Goal: Information Seeking & Learning: Learn about a topic

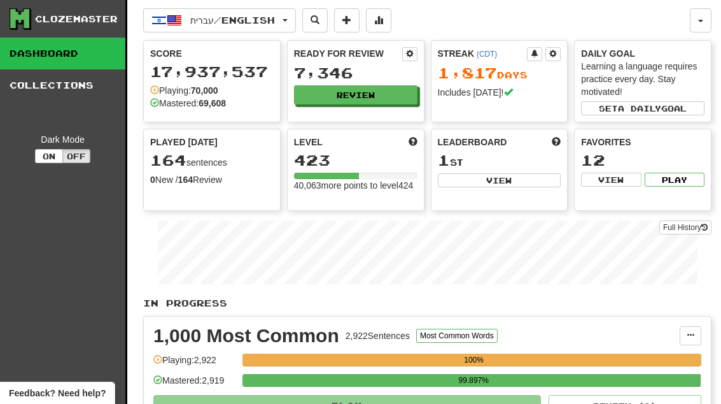
click at [371, 99] on button "Review" at bounding box center [356, 94] width 124 height 19
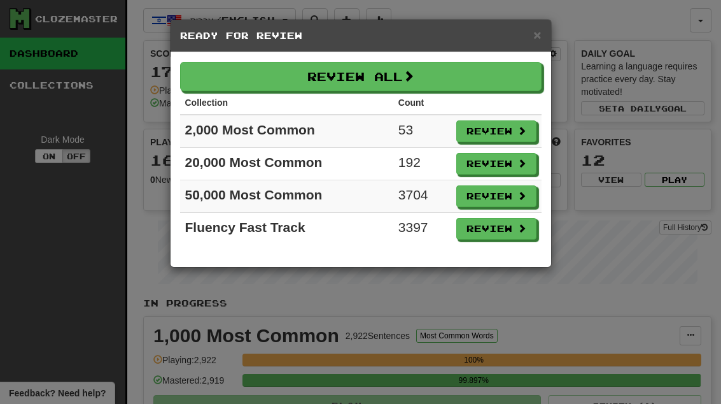
click at [498, 131] on button "Review" at bounding box center [497, 131] width 80 height 22
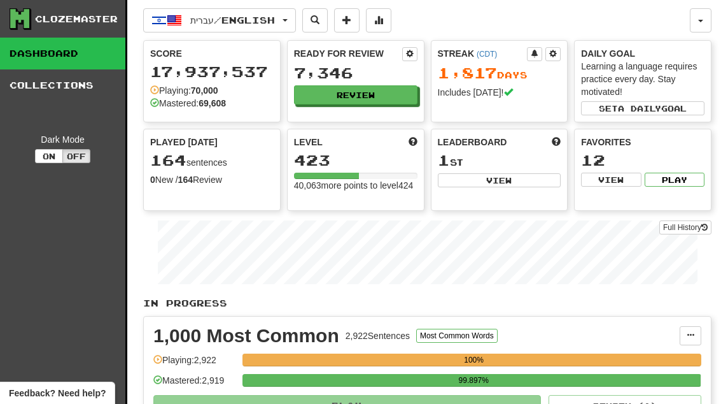
select select "**"
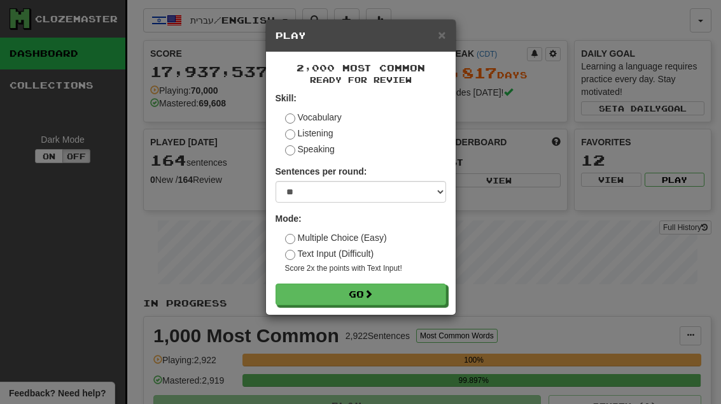
click at [432, 301] on button "Go" at bounding box center [361, 294] width 171 height 22
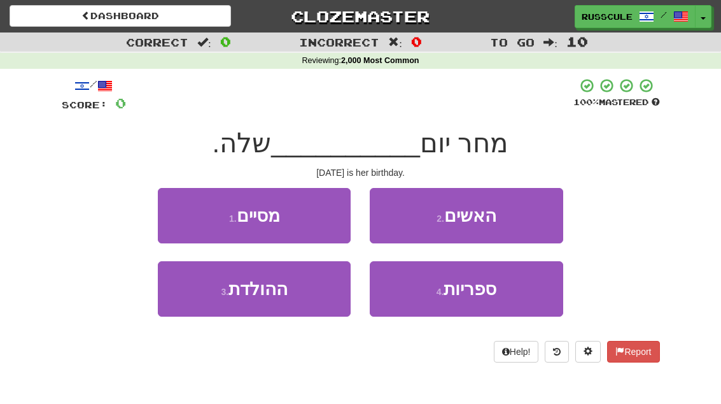
click at [208, 297] on button "3 . ההולדת" at bounding box center [254, 288] width 193 height 55
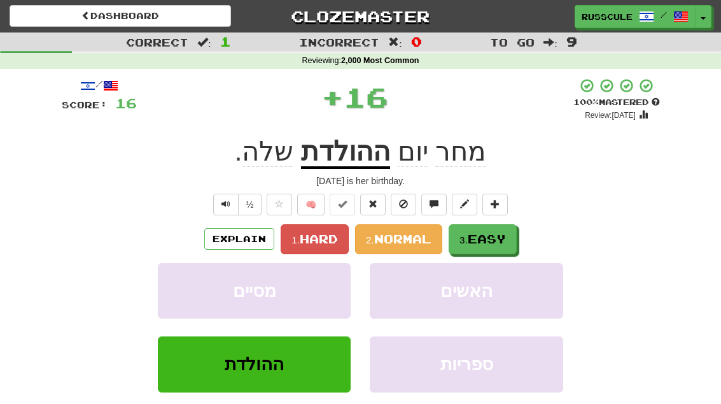
click at [481, 245] on button "3. Easy" at bounding box center [483, 239] width 68 height 30
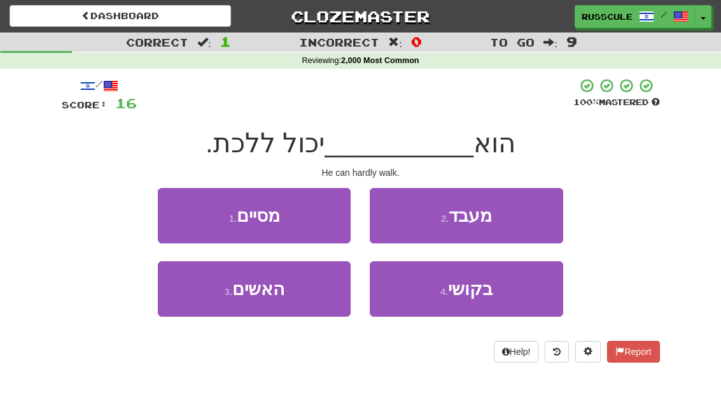
click at [497, 309] on button "4 . בקושי" at bounding box center [466, 288] width 193 height 55
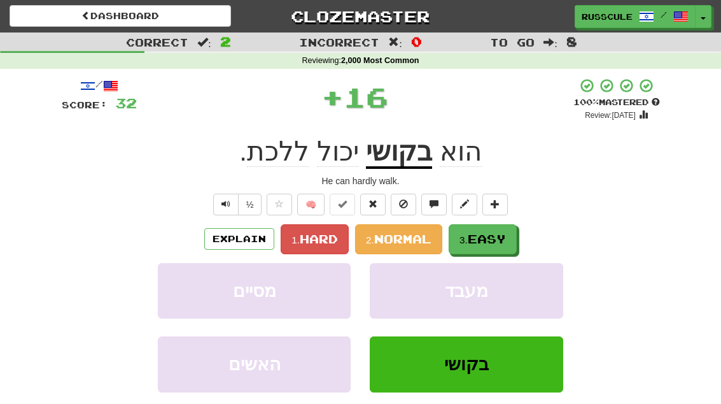
click at [504, 241] on span "Easy" at bounding box center [487, 239] width 38 height 14
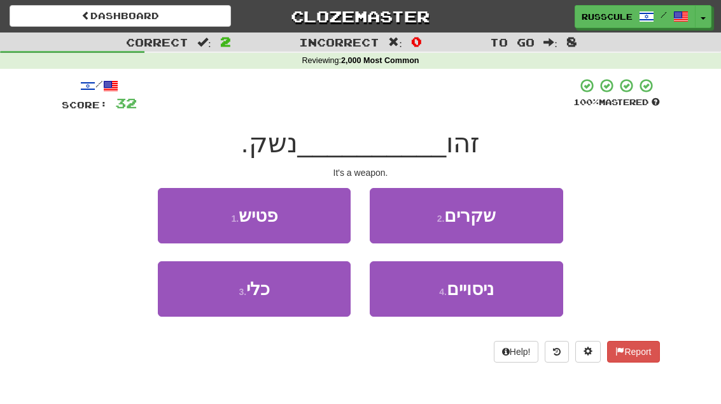
click at [200, 308] on button "3 . כלי" at bounding box center [254, 288] width 193 height 55
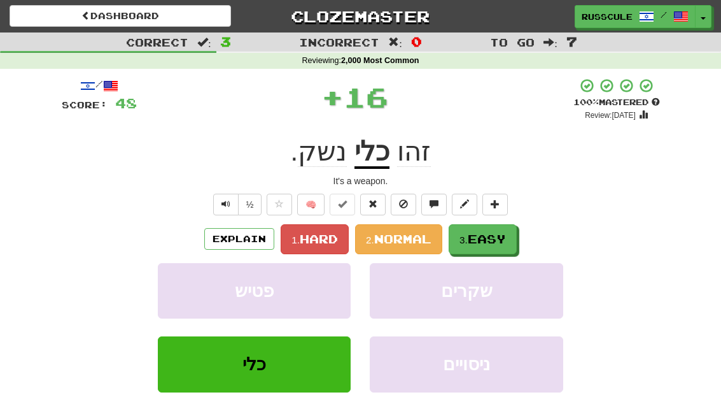
click at [502, 238] on span "Easy" at bounding box center [487, 239] width 38 height 14
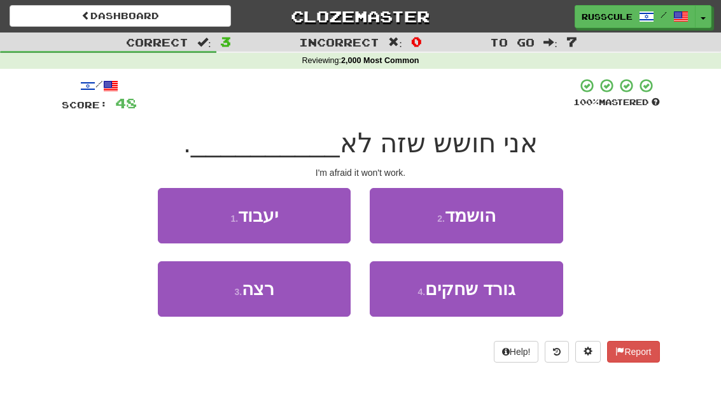
click at [183, 216] on button "1 . יעבוד" at bounding box center [254, 215] width 193 height 55
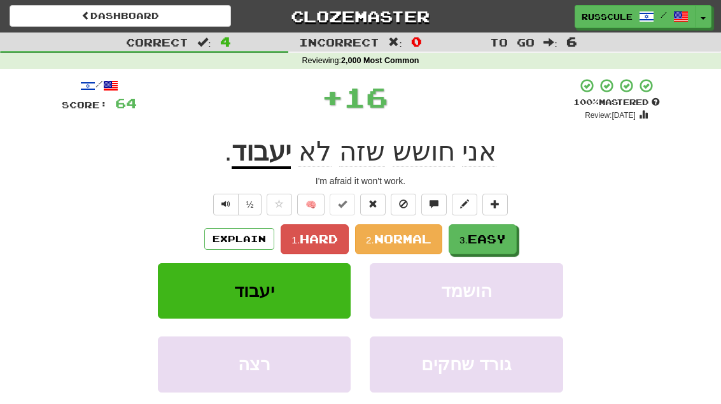
click at [494, 245] on button "3. Easy" at bounding box center [483, 239] width 68 height 30
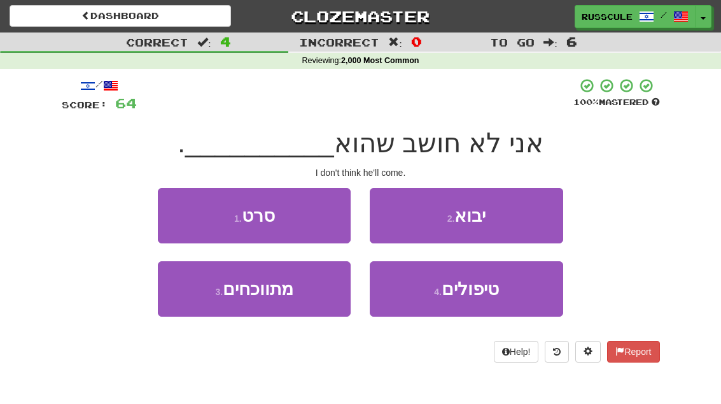
click at [521, 222] on button "2 . יבוא" at bounding box center [466, 215] width 193 height 55
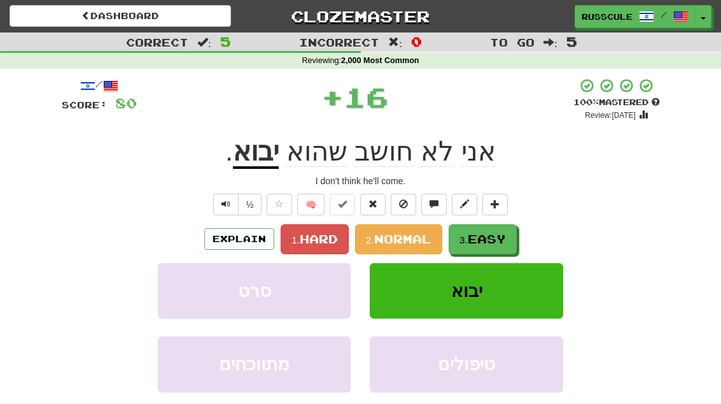
click at [489, 244] on span "Easy" at bounding box center [487, 239] width 38 height 14
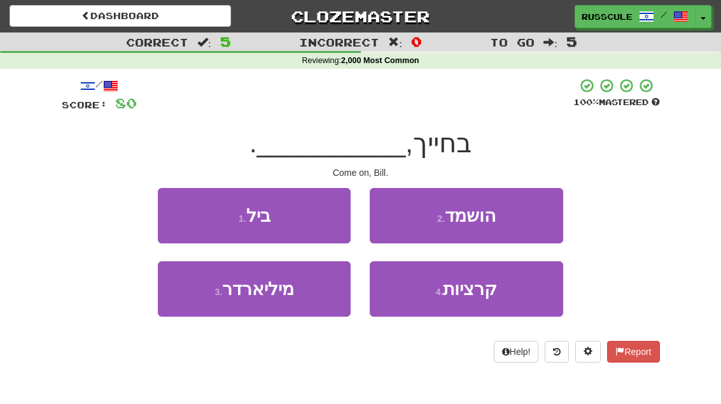
click at [180, 209] on button "1 . ביל" at bounding box center [254, 215] width 193 height 55
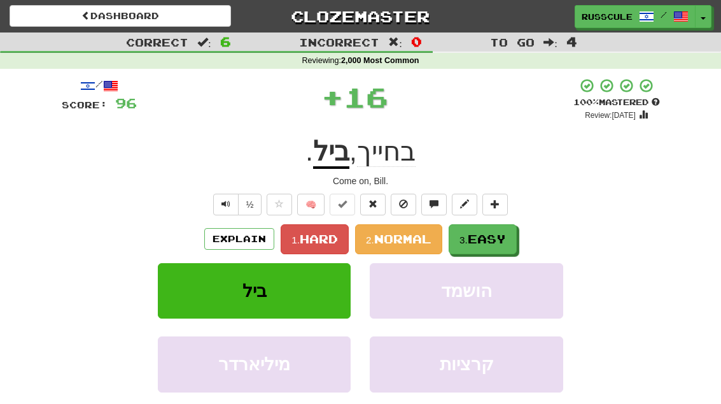
click at [488, 243] on span "Easy" at bounding box center [487, 239] width 38 height 14
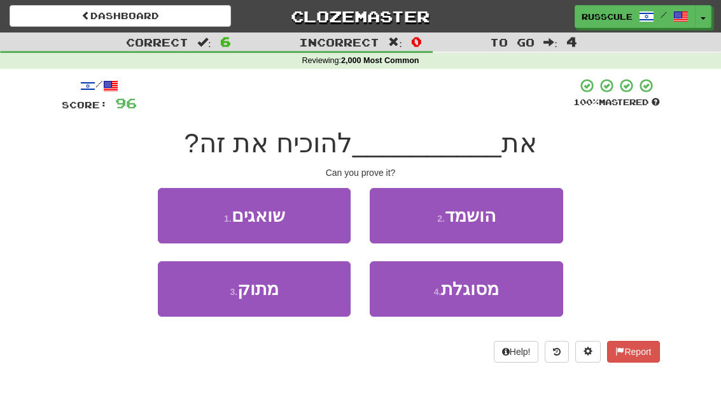
click at [495, 294] on span "מסוגלת" at bounding box center [470, 289] width 58 height 20
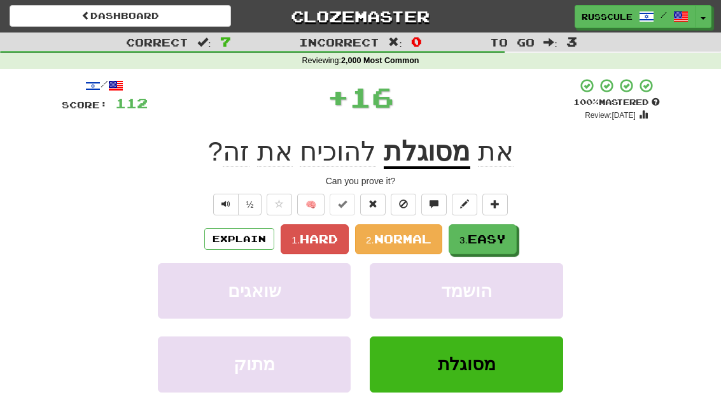
click at [504, 242] on span "Easy" at bounding box center [487, 239] width 38 height 14
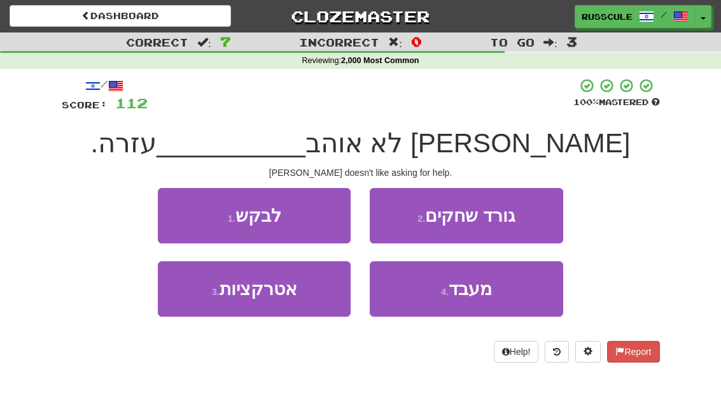
click at [176, 211] on button "1 . לבקש" at bounding box center [254, 215] width 193 height 55
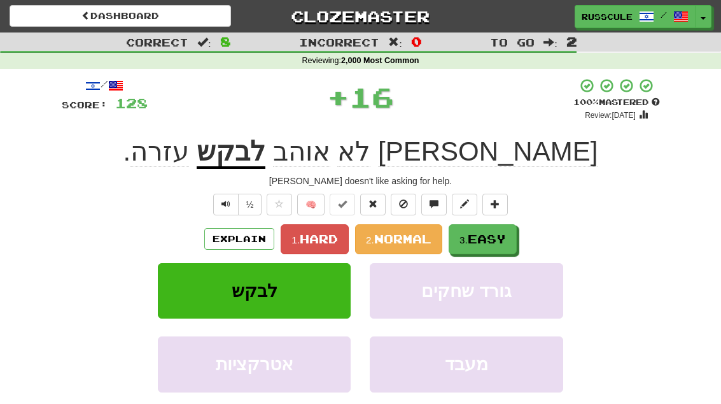
click at [504, 240] on span "Easy" at bounding box center [487, 239] width 38 height 14
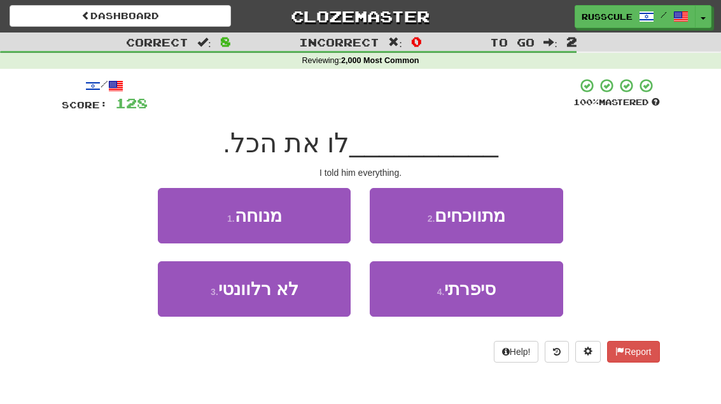
click at [485, 299] on button "4 . סיפרתי" at bounding box center [466, 288] width 193 height 55
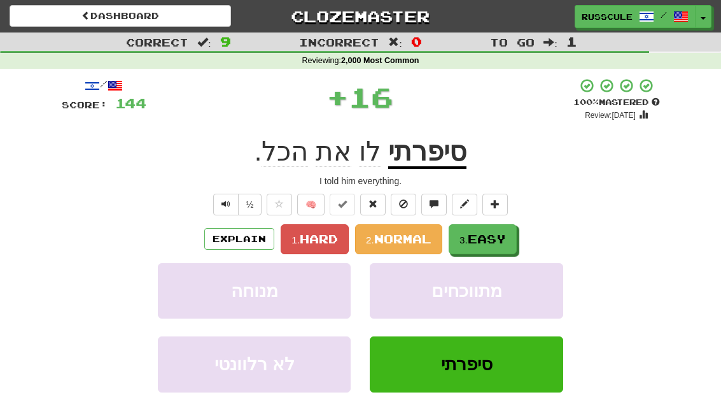
click at [504, 239] on span "Easy" at bounding box center [487, 239] width 38 height 14
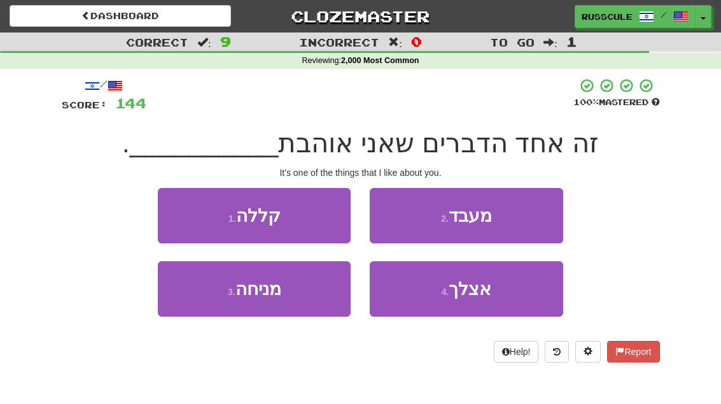
click at [488, 301] on button "4 . אצלך" at bounding box center [466, 288] width 193 height 55
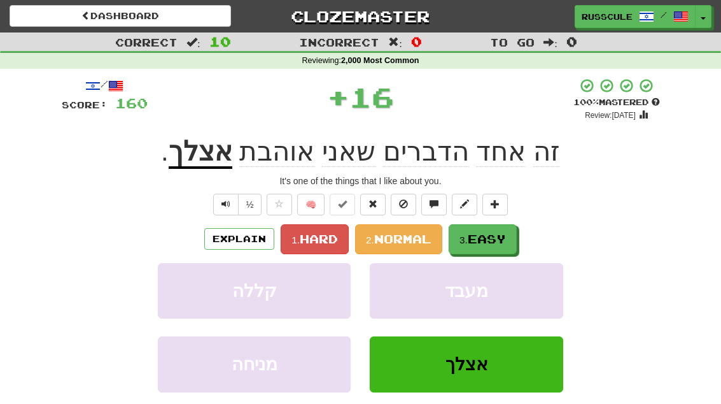
click at [509, 234] on button "3. Easy" at bounding box center [483, 239] width 68 height 30
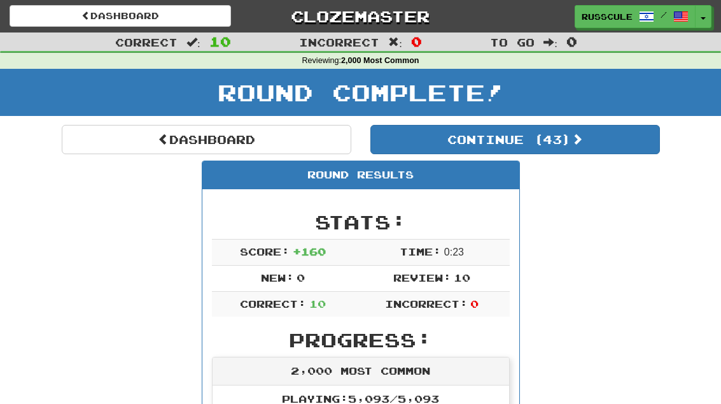
click at [614, 143] on button "Continue ( 43 )" at bounding box center [516, 139] width 290 height 29
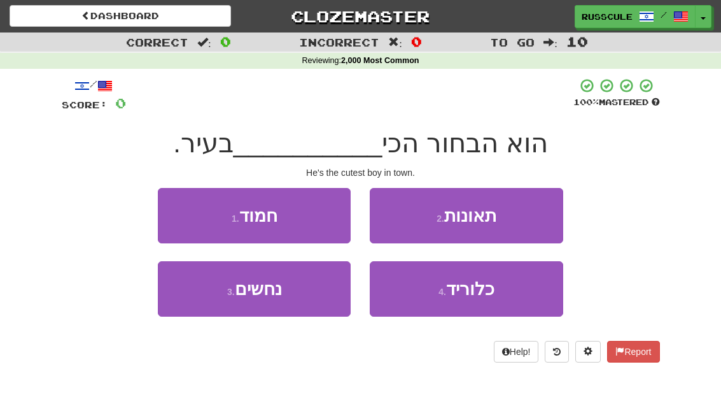
click at [178, 205] on button "1 . חמוד" at bounding box center [254, 215] width 193 height 55
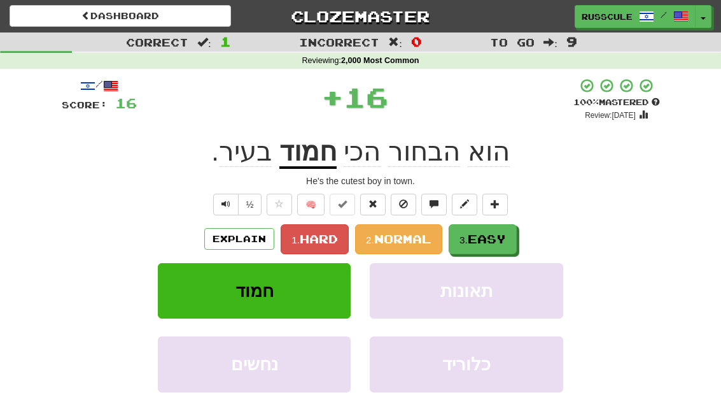
click at [506, 238] on span "Easy" at bounding box center [487, 239] width 38 height 14
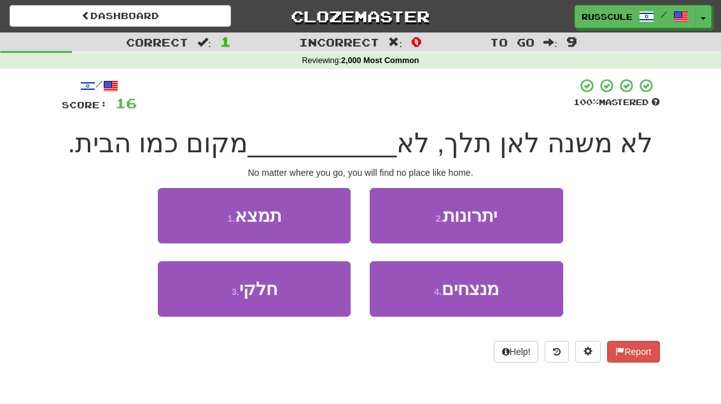
click at [172, 205] on button "1 . תמצא" at bounding box center [254, 215] width 193 height 55
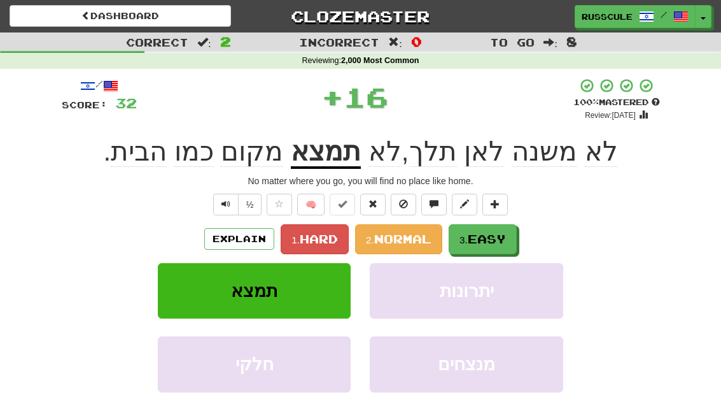
click at [500, 235] on span "Easy" at bounding box center [487, 239] width 38 height 14
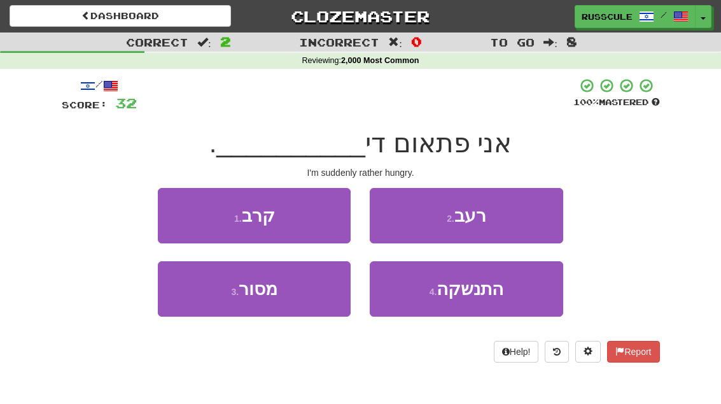
click at [532, 217] on button "2 . רעב" at bounding box center [466, 215] width 193 height 55
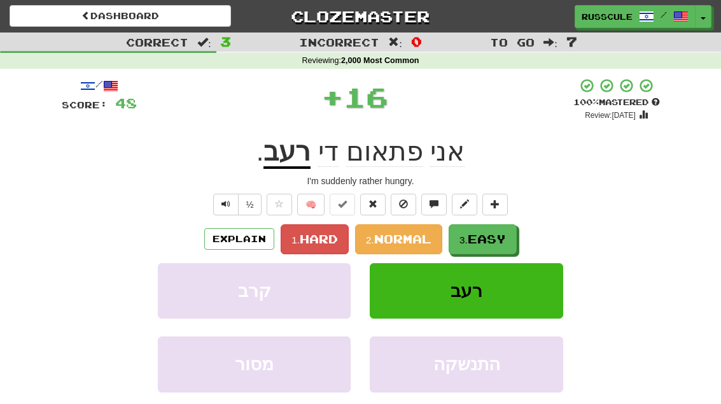
click at [497, 240] on span "Easy" at bounding box center [487, 239] width 38 height 14
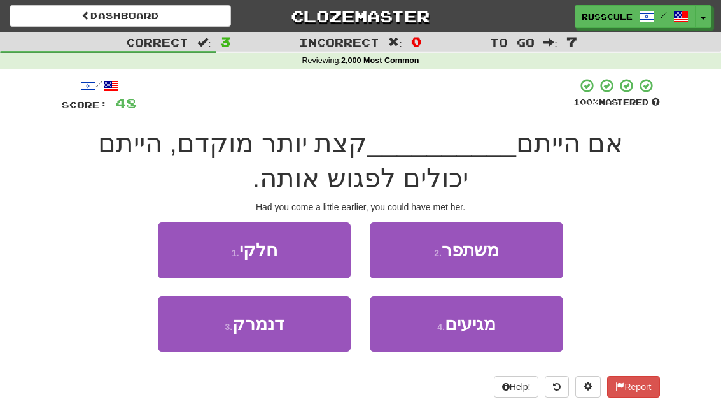
click at [478, 322] on span "מגיעים" at bounding box center [470, 324] width 51 height 20
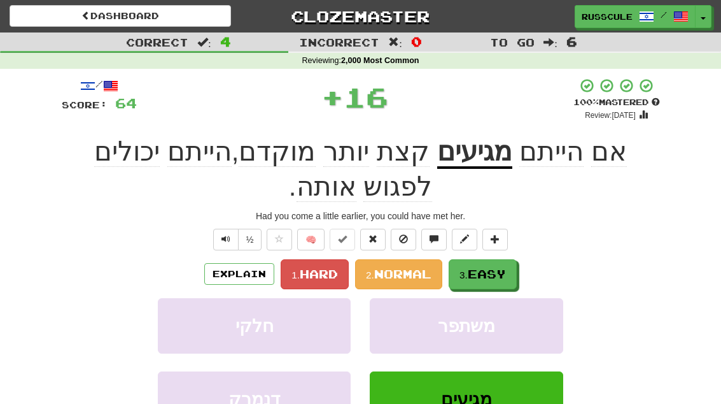
click at [495, 267] on span "Easy" at bounding box center [487, 274] width 38 height 14
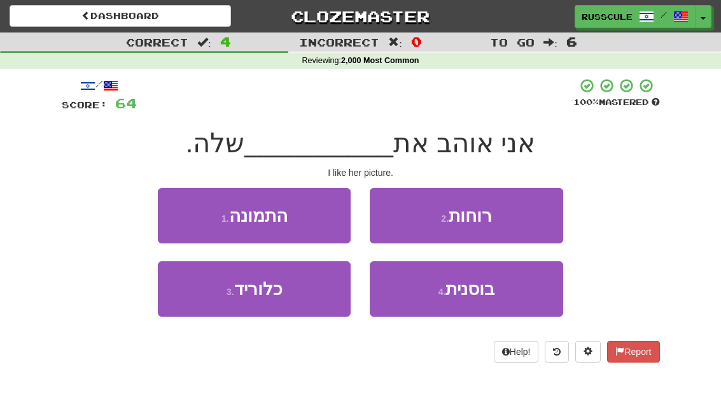
click at [178, 204] on button "1 . התמונה" at bounding box center [254, 215] width 193 height 55
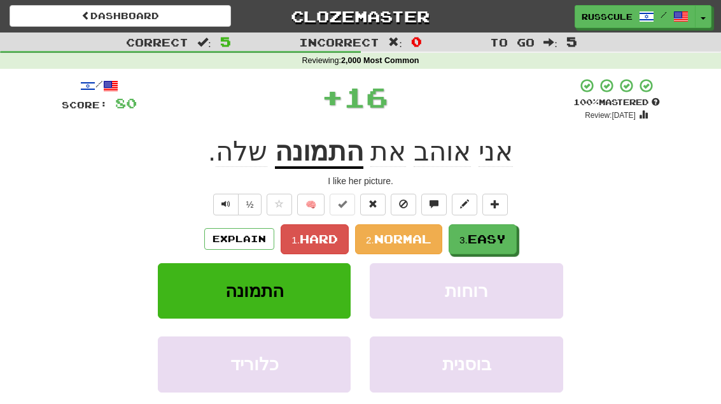
click at [506, 241] on span "Easy" at bounding box center [487, 239] width 38 height 14
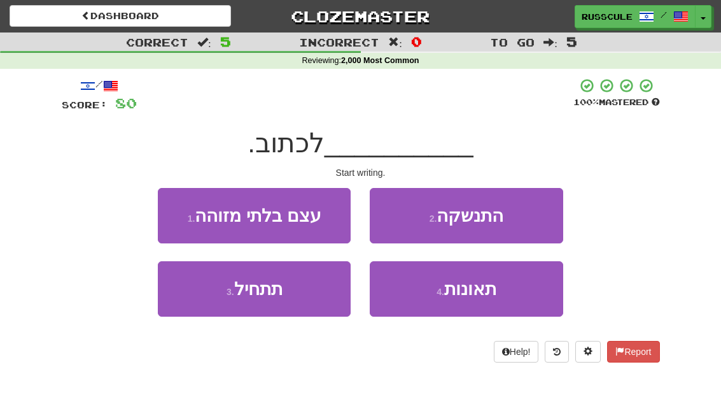
click at [206, 297] on button "3 . תתחיל" at bounding box center [254, 288] width 193 height 55
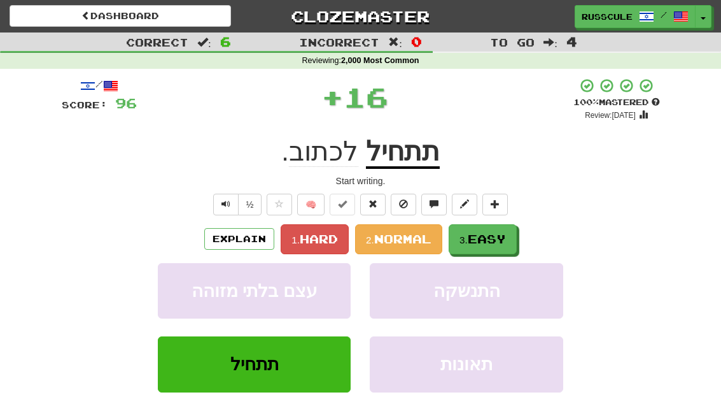
click at [504, 243] on span "Easy" at bounding box center [487, 239] width 38 height 14
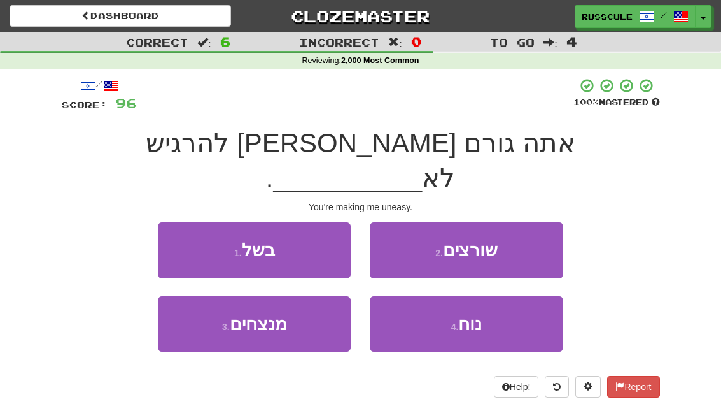
click at [495, 297] on button "4 . נוח" at bounding box center [466, 323] width 193 height 55
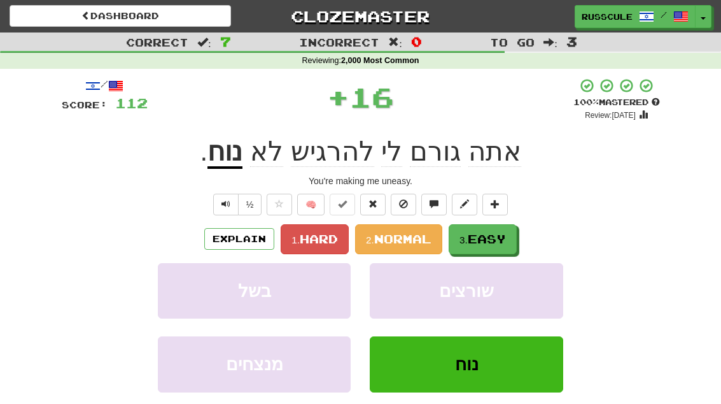
click at [506, 241] on span "Easy" at bounding box center [487, 239] width 38 height 14
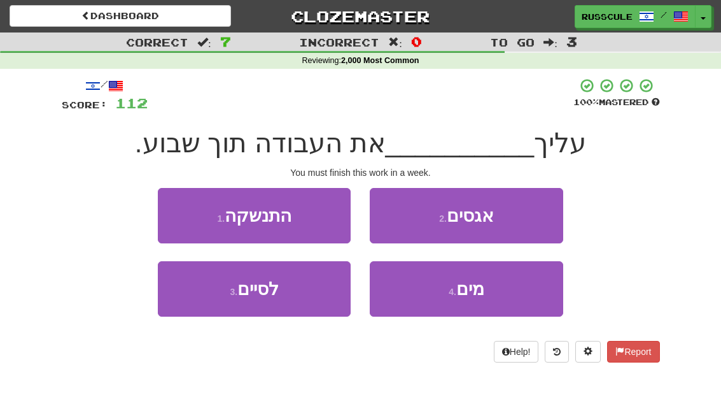
click at [204, 296] on button "3 . לסיים" at bounding box center [254, 288] width 193 height 55
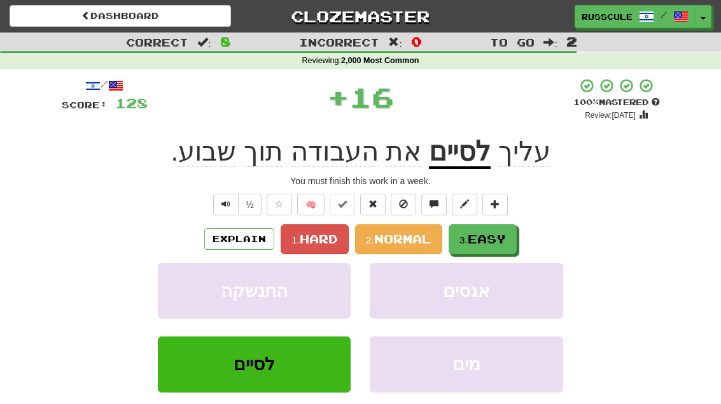
click at [516, 224] on button "3. Easy" at bounding box center [483, 239] width 68 height 30
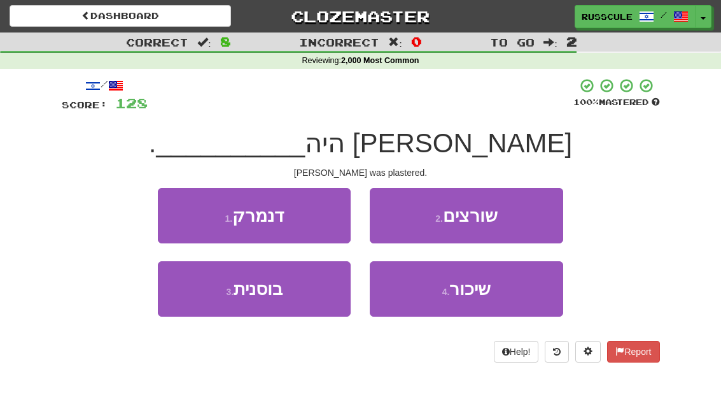
click at [494, 288] on button "4 . שיכור" at bounding box center [466, 288] width 193 height 55
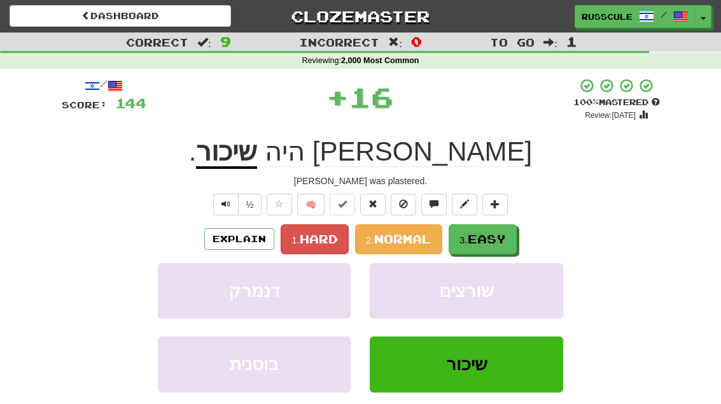
click at [513, 247] on button "3. Easy" at bounding box center [483, 239] width 68 height 30
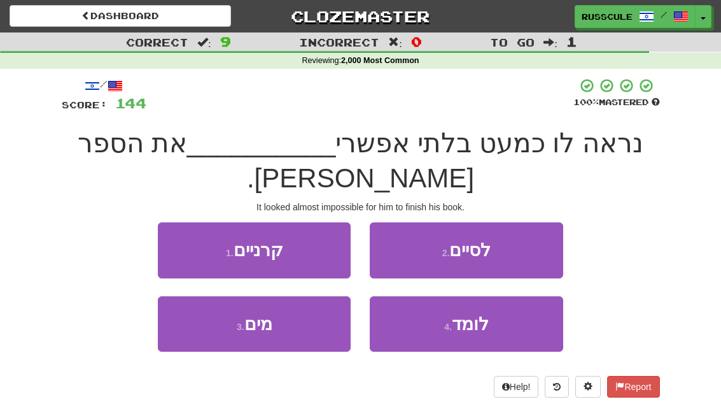
click at [523, 222] on button "2 . לסיים" at bounding box center [466, 249] width 193 height 55
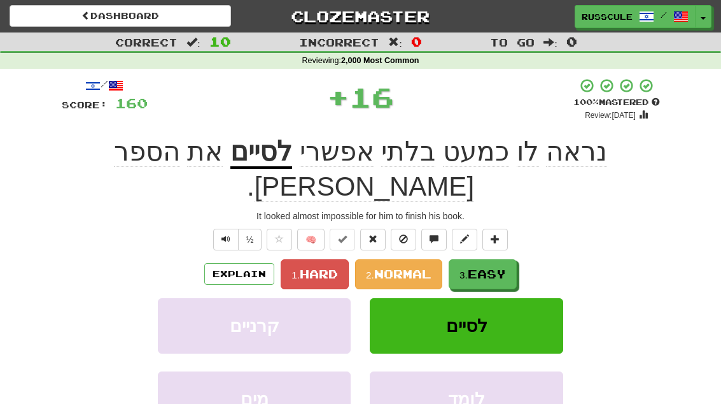
click at [490, 267] on span "Easy" at bounding box center [487, 274] width 38 height 14
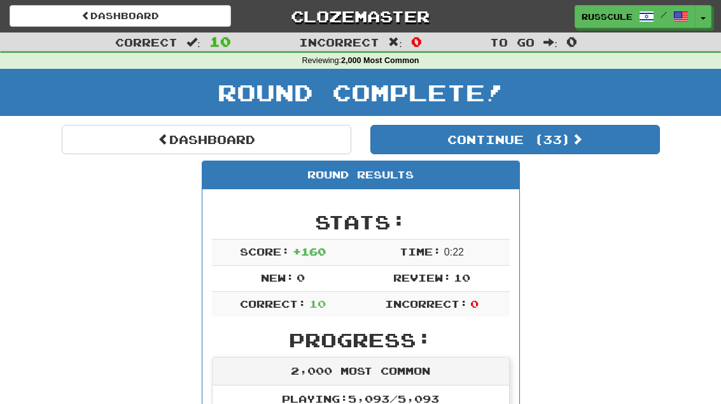
click at [606, 152] on button "Continue ( 33 )" at bounding box center [516, 139] width 290 height 29
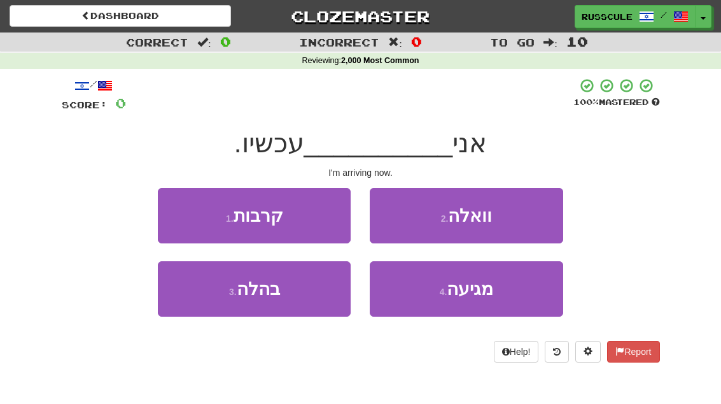
click at [501, 293] on button "4 . מגיעה" at bounding box center [466, 288] width 193 height 55
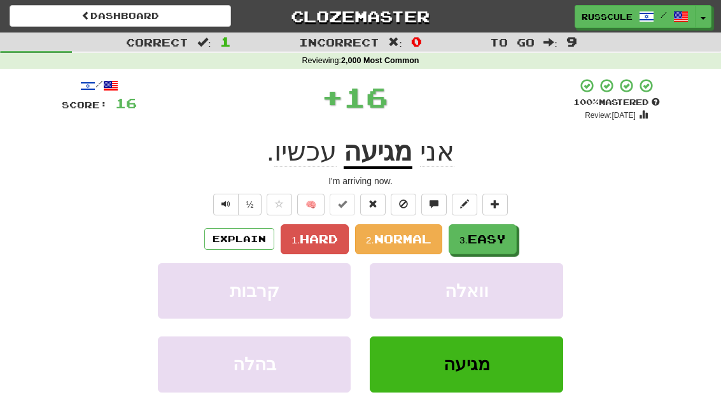
click at [511, 239] on button "3. Easy" at bounding box center [483, 239] width 68 height 30
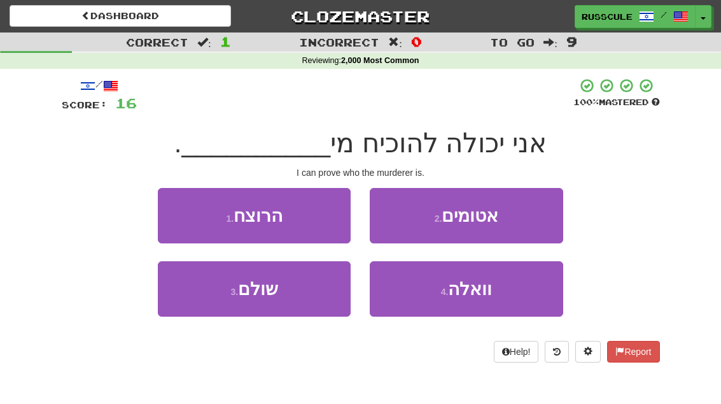
click at [175, 208] on button "1 . הרוצח" at bounding box center [254, 215] width 193 height 55
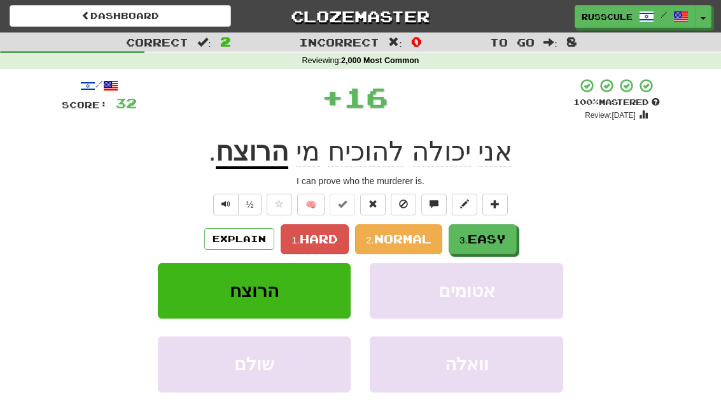
click at [506, 238] on span "Easy" at bounding box center [487, 239] width 38 height 14
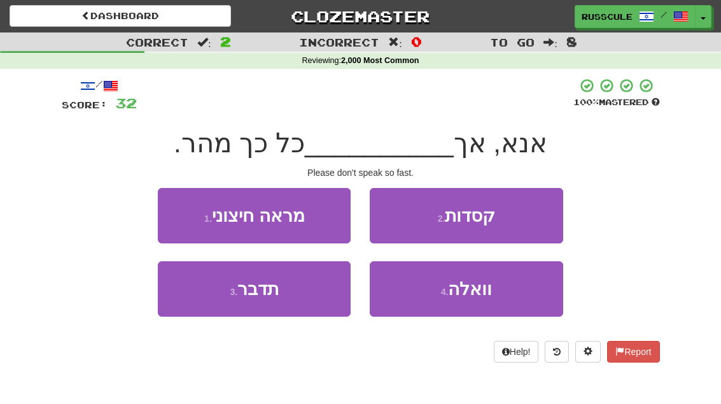
click at [213, 304] on button "3 . תדבר" at bounding box center [254, 288] width 193 height 55
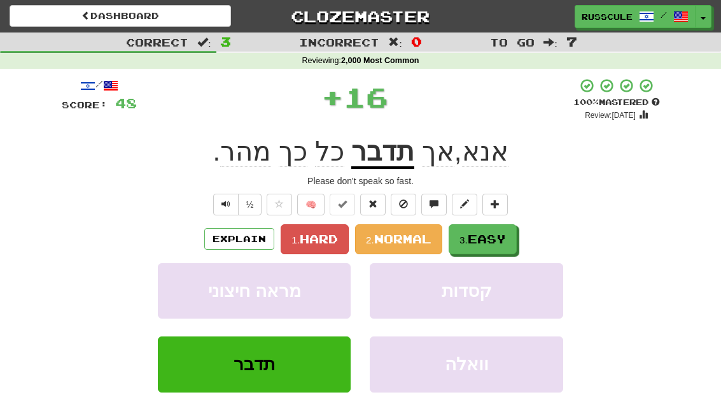
click at [506, 238] on span "Easy" at bounding box center [487, 239] width 38 height 14
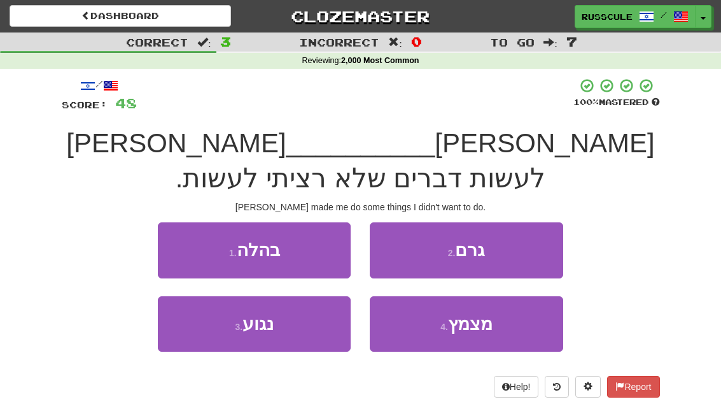
click at [525, 223] on button "2 . גרם" at bounding box center [466, 249] width 193 height 55
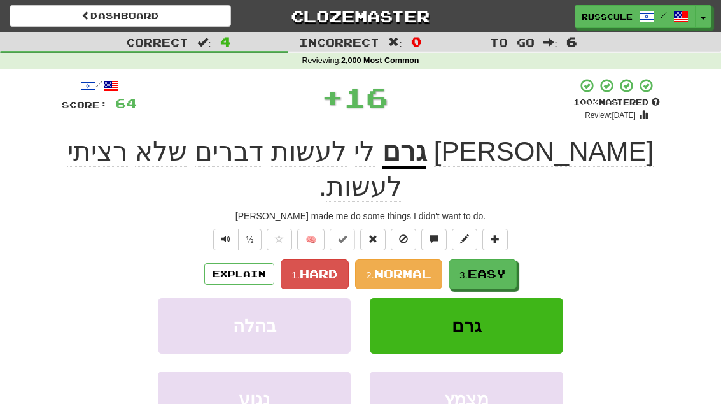
click at [500, 259] on button "3. Easy" at bounding box center [483, 274] width 68 height 30
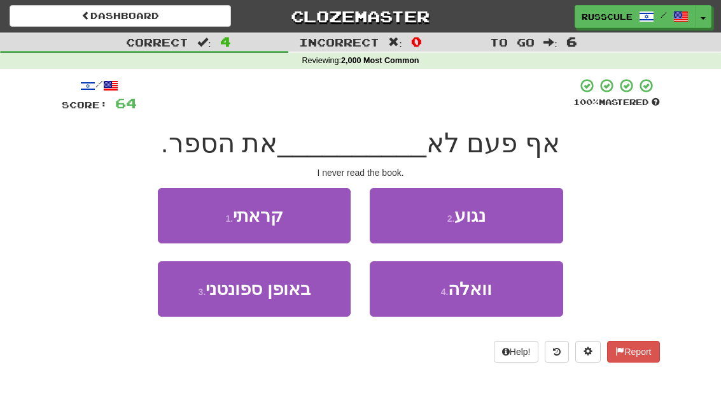
click at [177, 202] on button "1 . קראתי" at bounding box center [254, 215] width 193 height 55
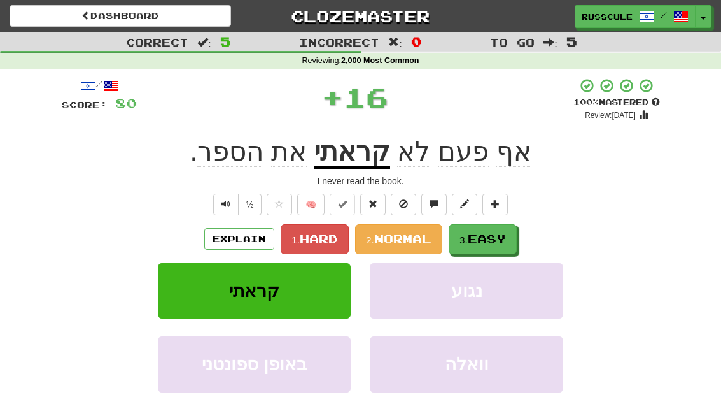
click at [495, 241] on span "Easy" at bounding box center [487, 239] width 38 height 14
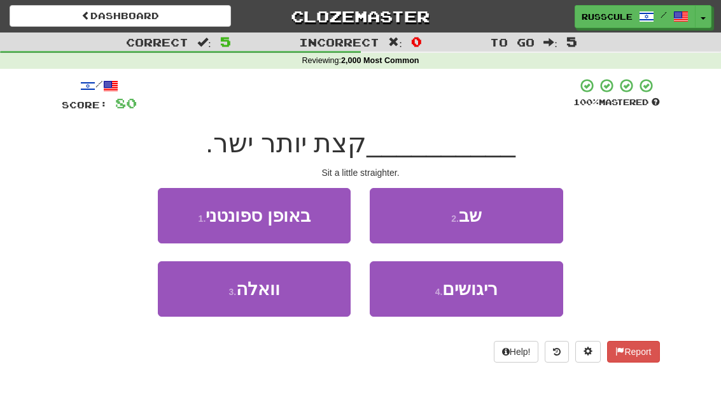
click at [525, 222] on button "2 . שב" at bounding box center [466, 215] width 193 height 55
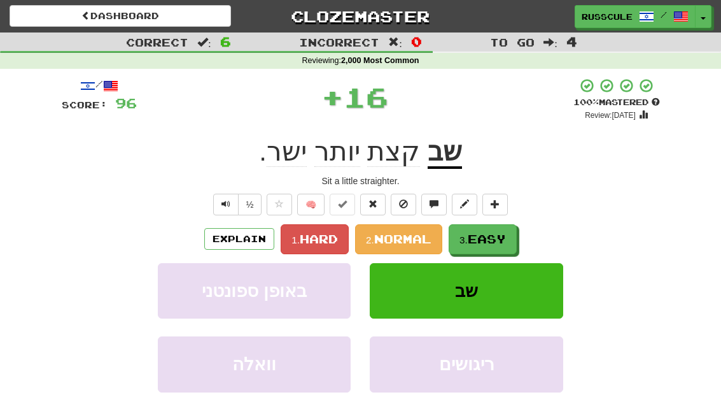
click at [496, 241] on span "Easy" at bounding box center [487, 239] width 38 height 14
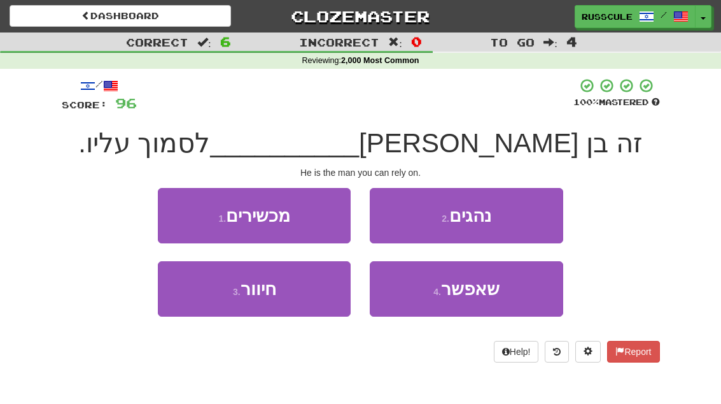
click at [492, 295] on span "שאפשר" at bounding box center [470, 289] width 59 height 20
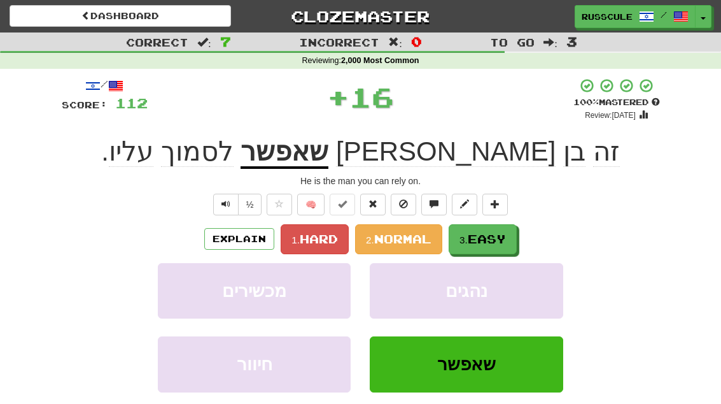
click at [499, 243] on span "Easy" at bounding box center [487, 239] width 38 height 14
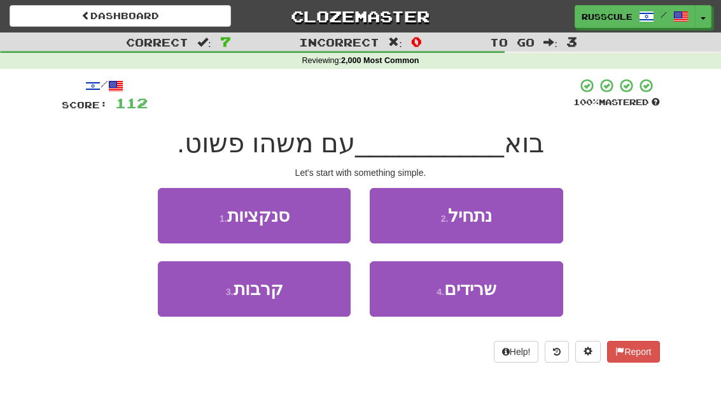
click at [525, 221] on button "2 . נתחיל" at bounding box center [466, 215] width 193 height 55
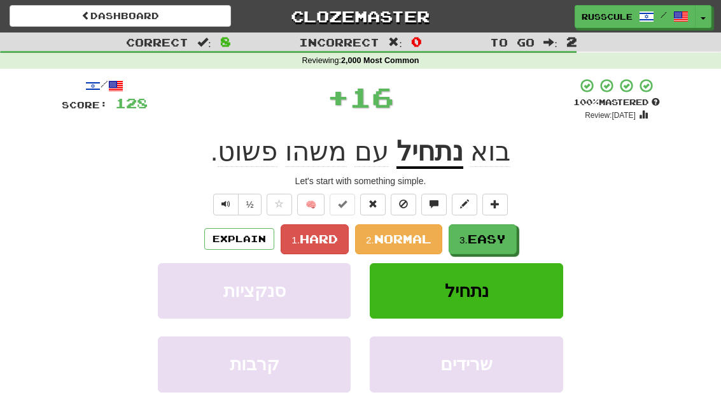
click at [495, 242] on span "Easy" at bounding box center [487, 239] width 38 height 14
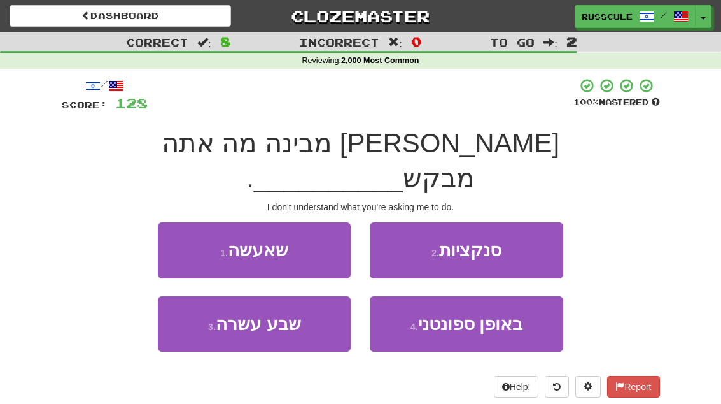
click at [180, 222] on button "1 . שאעשה" at bounding box center [254, 249] width 193 height 55
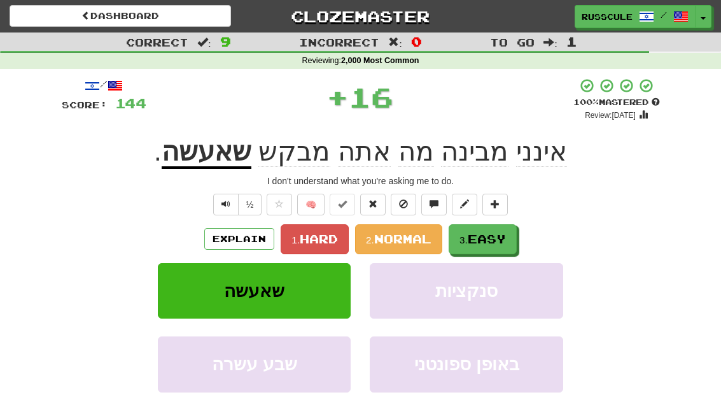
click at [505, 240] on span "Easy" at bounding box center [487, 239] width 38 height 14
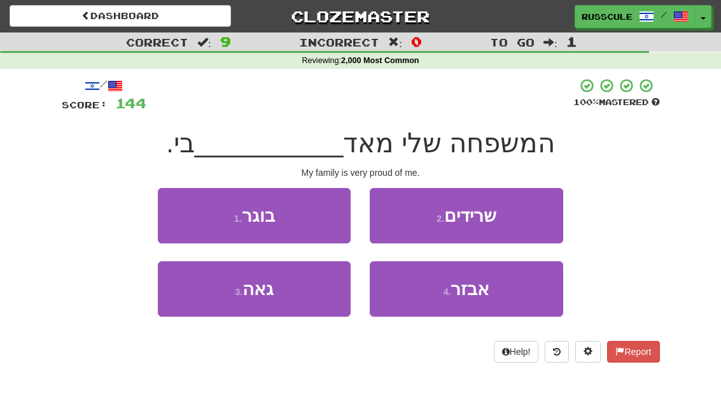
click at [203, 304] on button "3 . גאה" at bounding box center [254, 288] width 193 height 55
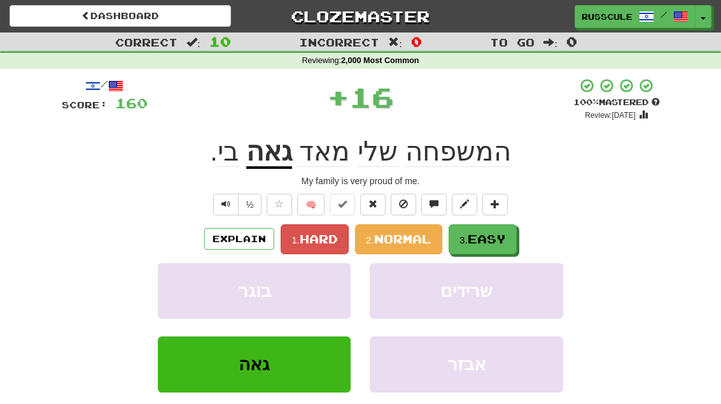
click at [505, 244] on span "Easy" at bounding box center [487, 239] width 38 height 14
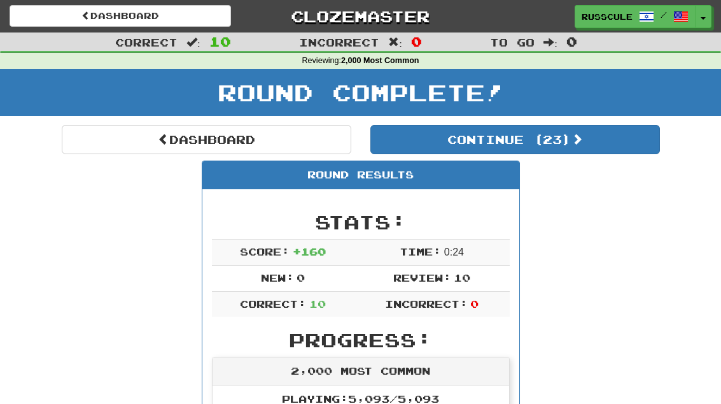
click at [109, 142] on link "Dashboard" at bounding box center [207, 139] width 290 height 29
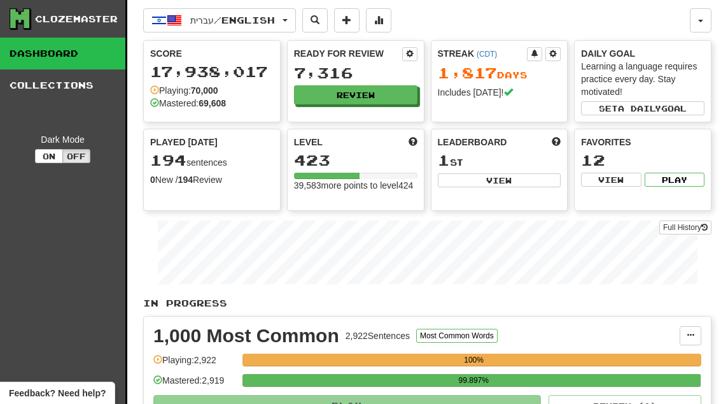
click at [378, 95] on button "Review" at bounding box center [356, 94] width 124 height 19
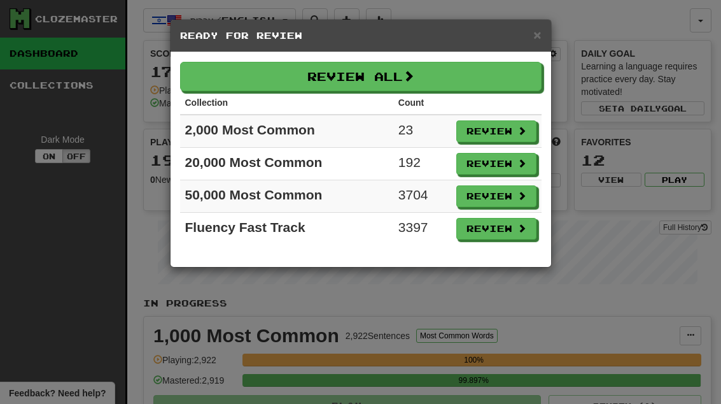
click at [496, 169] on button "Review" at bounding box center [497, 164] width 80 height 22
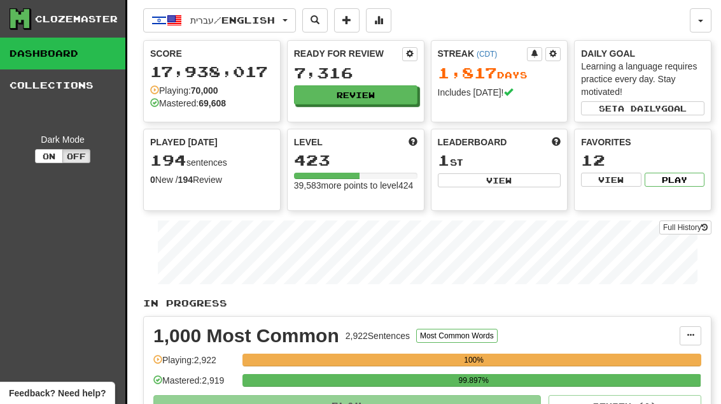
select select "**"
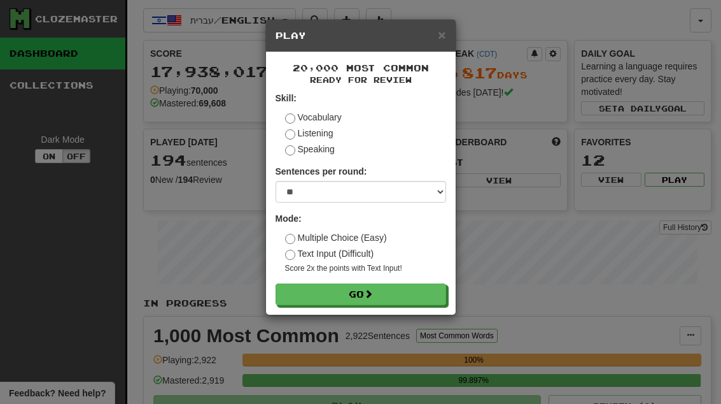
click at [411, 299] on button "Go" at bounding box center [361, 294] width 171 height 22
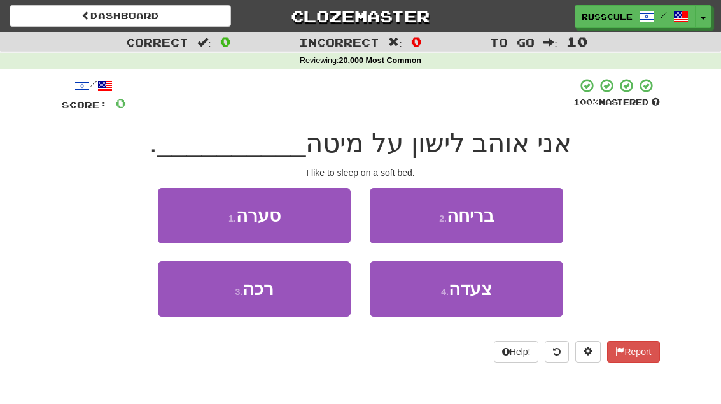
click at [208, 311] on button "3 . רכה" at bounding box center [254, 288] width 193 height 55
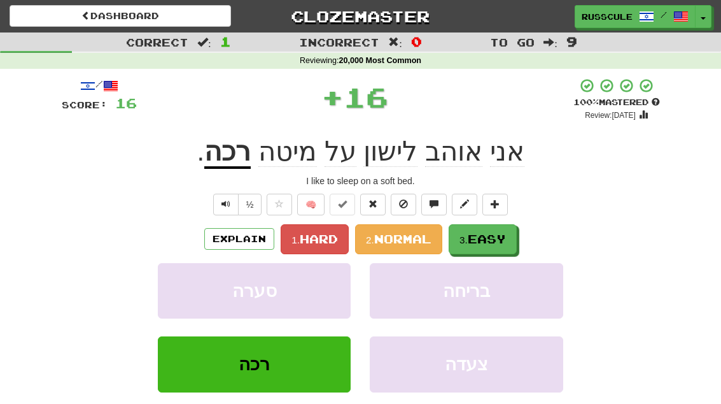
click at [496, 243] on span "Easy" at bounding box center [487, 239] width 38 height 14
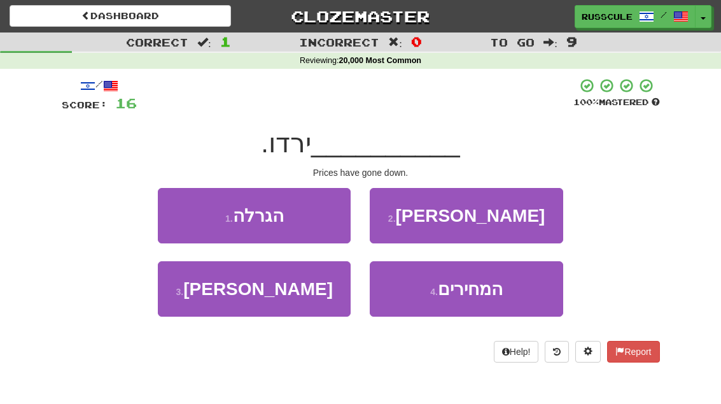
click at [483, 304] on button "4 . המחירים" at bounding box center [466, 288] width 193 height 55
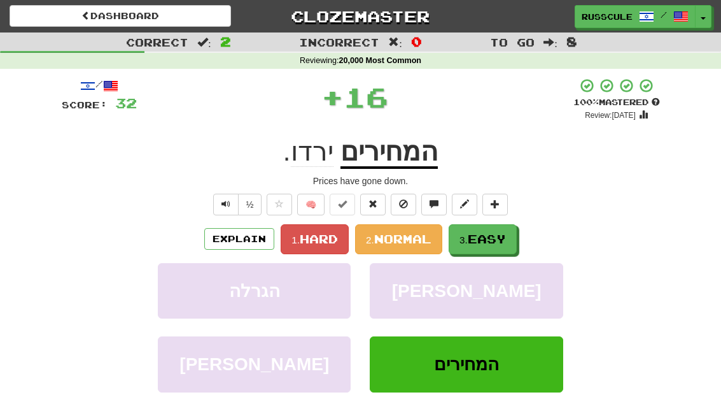
click at [500, 245] on button "3. Easy" at bounding box center [483, 239] width 68 height 30
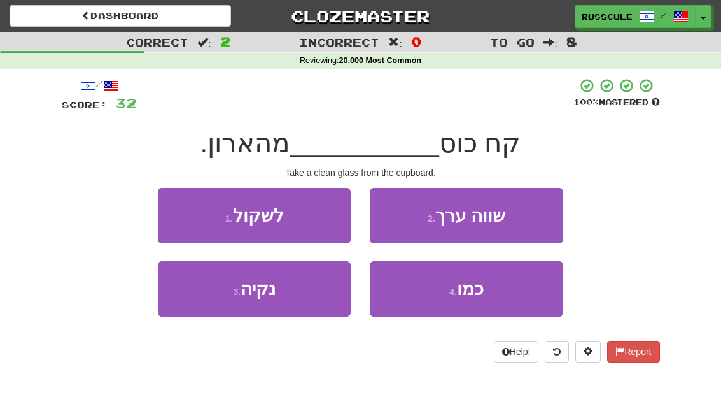
click at [207, 300] on button "3 . נקיה" at bounding box center [254, 288] width 193 height 55
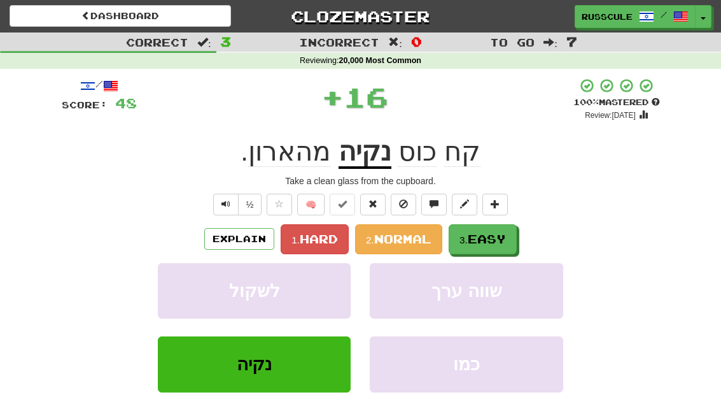
click at [510, 236] on button "3. Easy" at bounding box center [483, 239] width 68 height 30
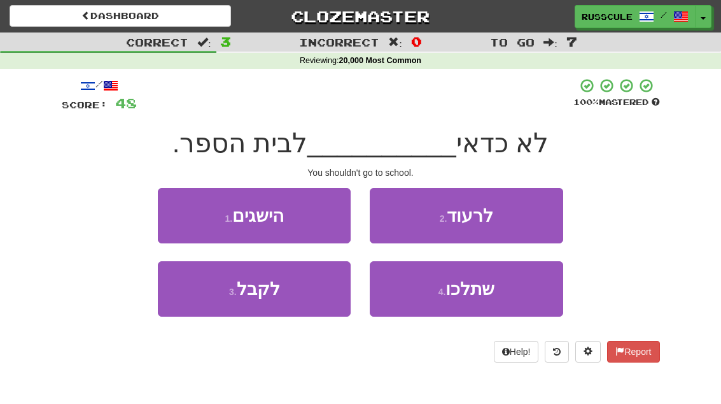
click at [483, 299] on button "4 . שתלכו" at bounding box center [466, 288] width 193 height 55
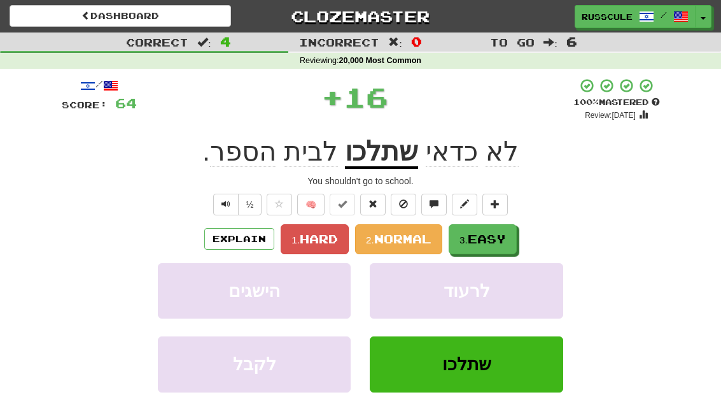
click at [506, 241] on span "Easy" at bounding box center [487, 239] width 38 height 14
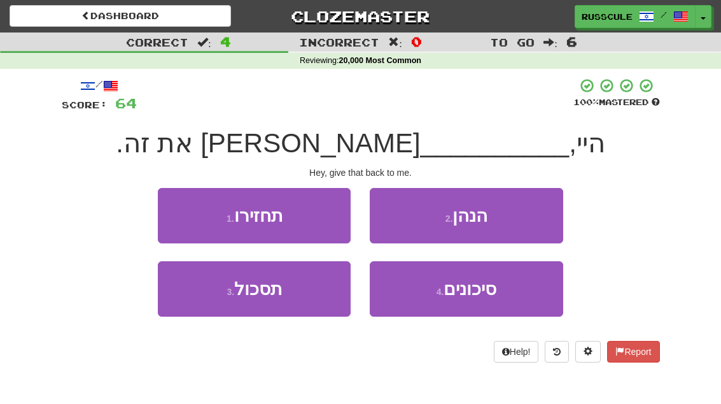
click at [523, 223] on button "2 . הנהן" at bounding box center [466, 215] width 193 height 55
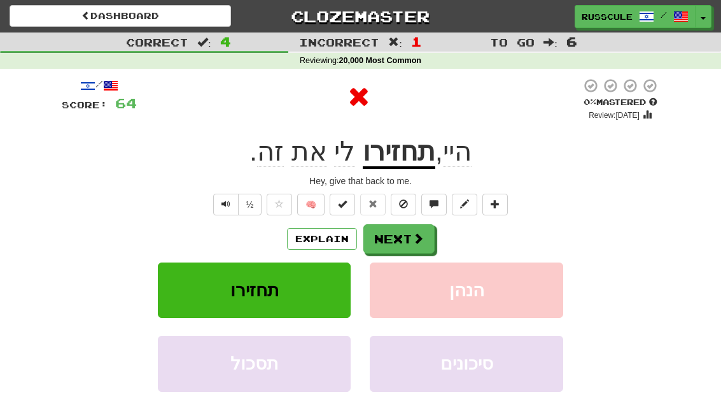
click at [409, 241] on button "Next" at bounding box center [399, 238] width 71 height 29
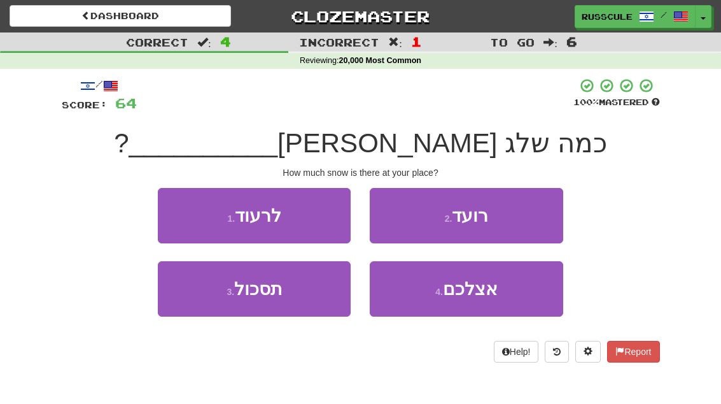
click at [485, 294] on span "אצלכם" at bounding box center [470, 289] width 55 height 20
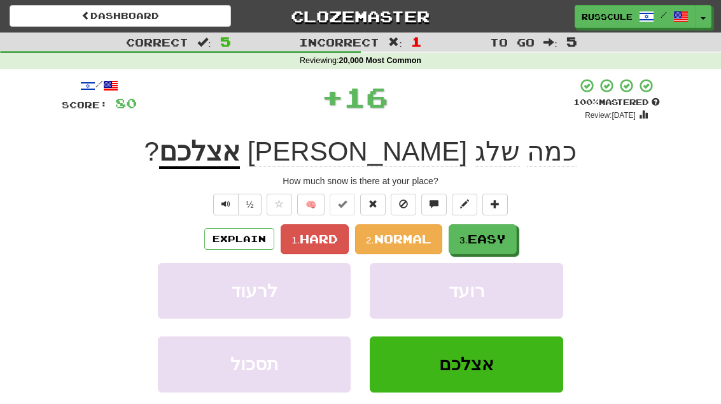
click at [516, 236] on button "3. Easy" at bounding box center [483, 239] width 68 height 30
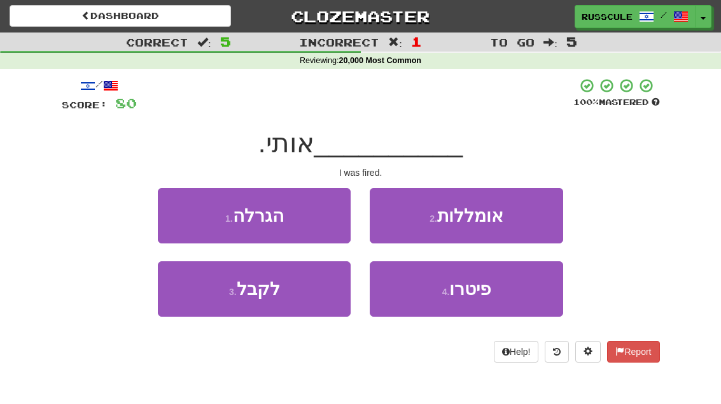
click at [499, 301] on button "4 . פיטרו" at bounding box center [466, 288] width 193 height 55
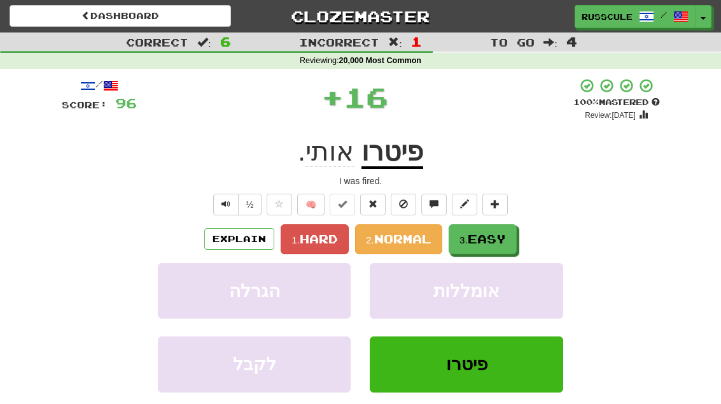
click at [506, 238] on span "Easy" at bounding box center [487, 239] width 38 height 14
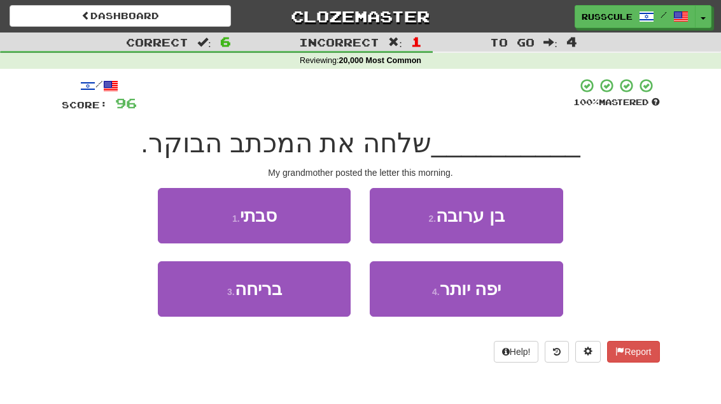
click at [178, 216] on button "1 . סבתי" at bounding box center [254, 215] width 193 height 55
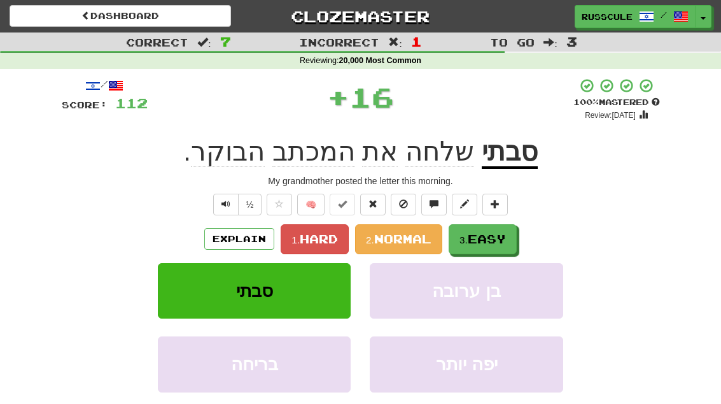
click at [493, 238] on span "Easy" at bounding box center [487, 239] width 38 height 14
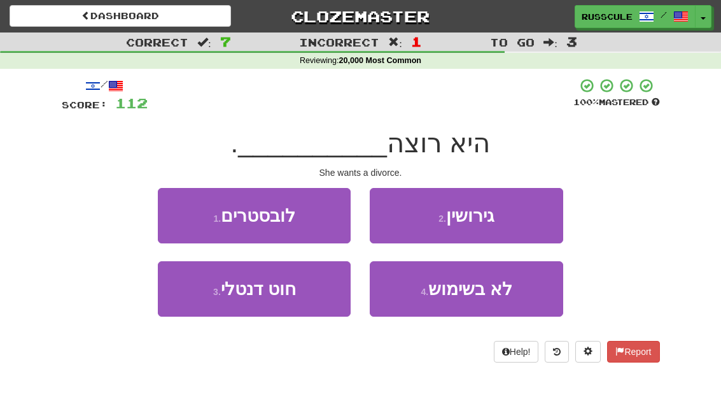
click at [525, 222] on button "2 . גירושין" at bounding box center [466, 215] width 193 height 55
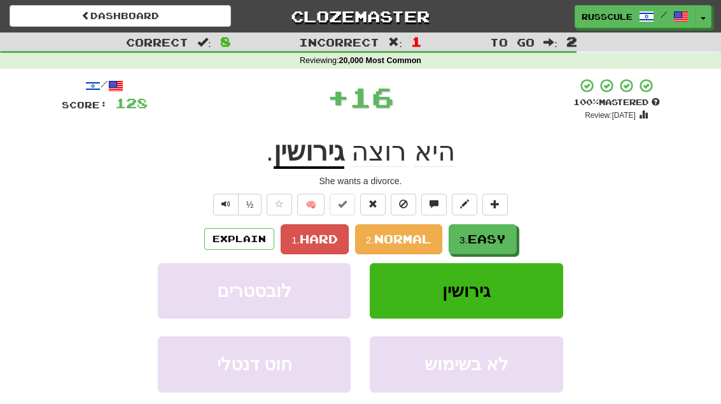
click at [488, 241] on span "Easy" at bounding box center [487, 239] width 38 height 14
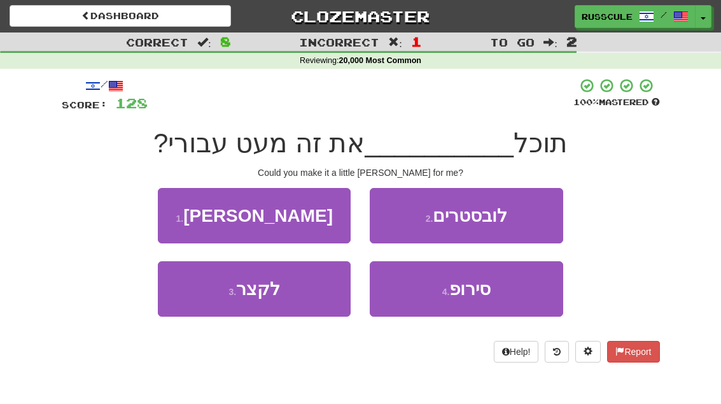
click at [211, 309] on button "3 . לקצר" at bounding box center [254, 288] width 193 height 55
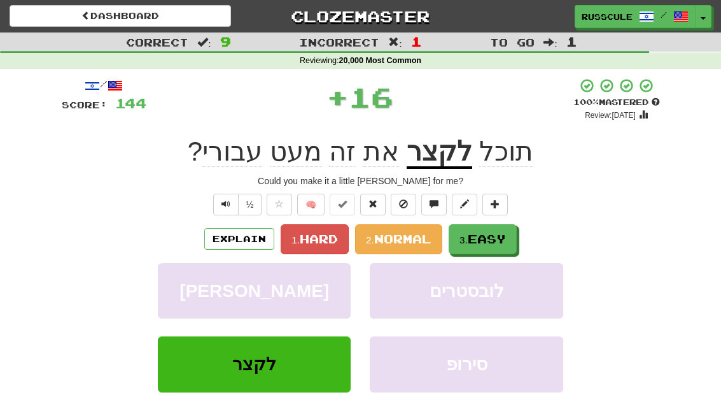
click at [498, 238] on span "Easy" at bounding box center [487, 239] width 38 height 14
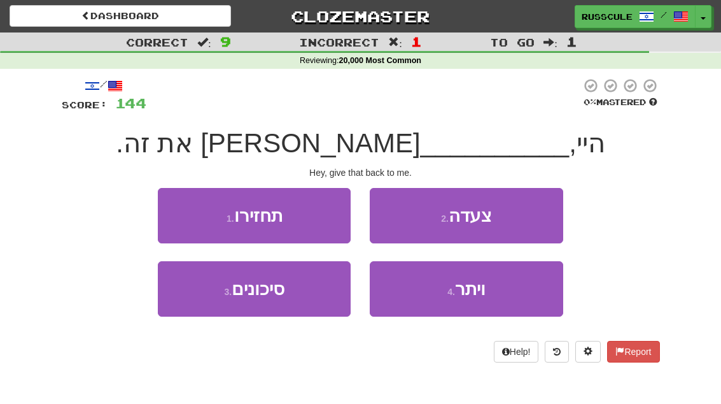
click at [183, 221] on button "1 . תחזירו" at bounding box center [254, 215] width 193 height 55
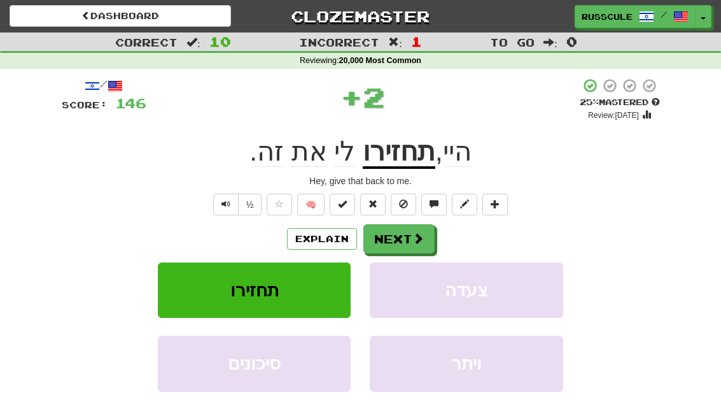
click at [410, 246] on button "Next" at bounding box center [399, 238] width 71 height 29
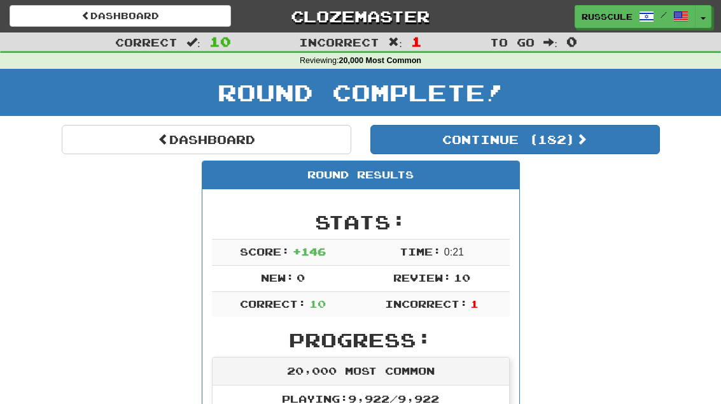
click at [592, 150] on button "Continue ( 182 )" at bounding box center [516, 139] width 290 height 29
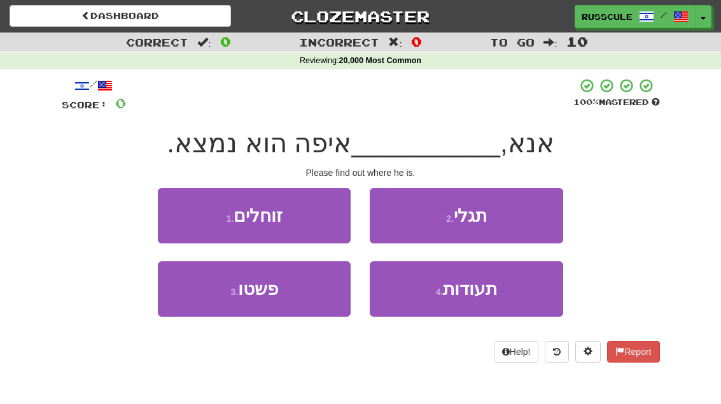
click at [528, 214] on button "2 . תגלי" at bounding box center [466, 215] width 193 height 55
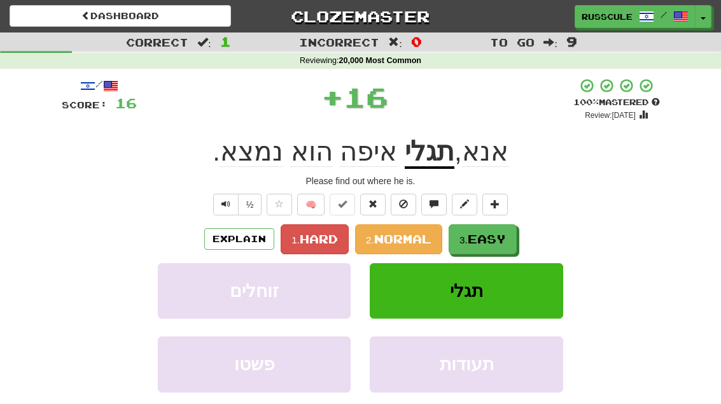
click at [492, 241] on span "Easy" at bounding box center [487, 239] width 38 height 14
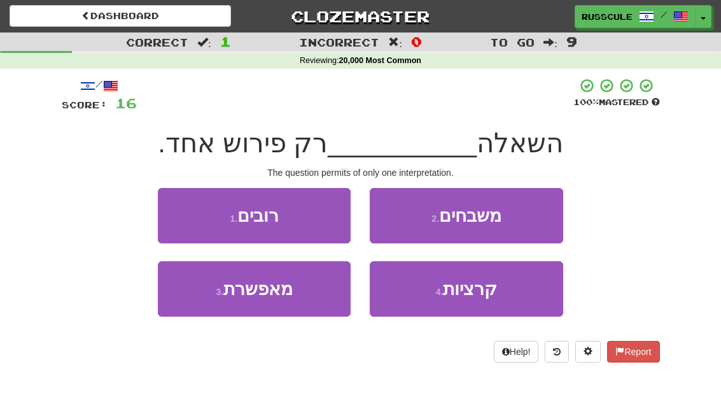
click at [204, 307] on button "3 . מאפשרת" at bounding box center [254, 288] width 193 height 55
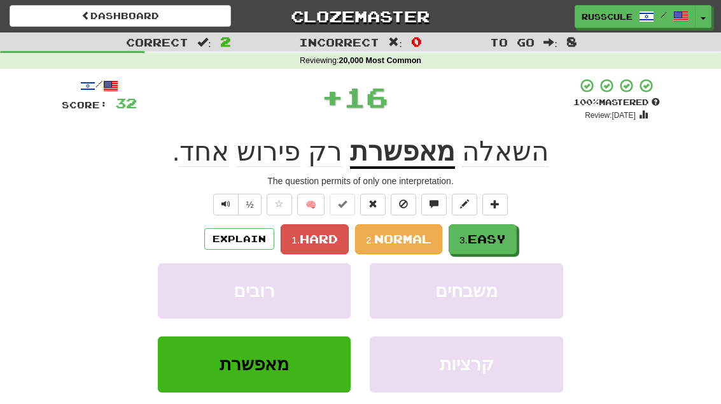
click at [504, 235] on span "Easy" at bounding box center [487, 239] width 38 height 14
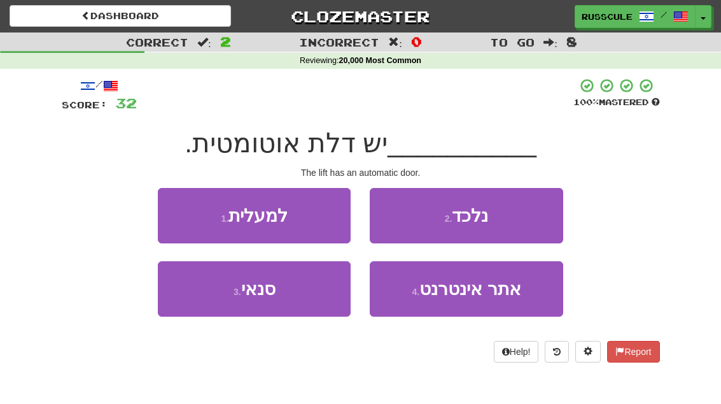
click at [180, 220] on button "1 . למעלית" at bounding box center [254, 215] width 193 height 55
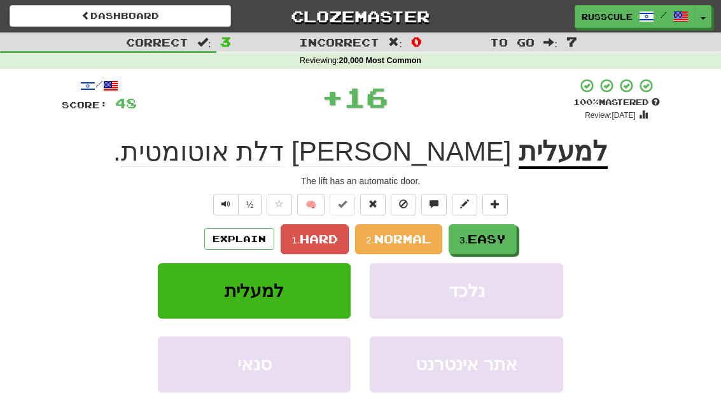
click at [497, 241] on span "Easy" at bounding box center [487, 239] width 38 height 14
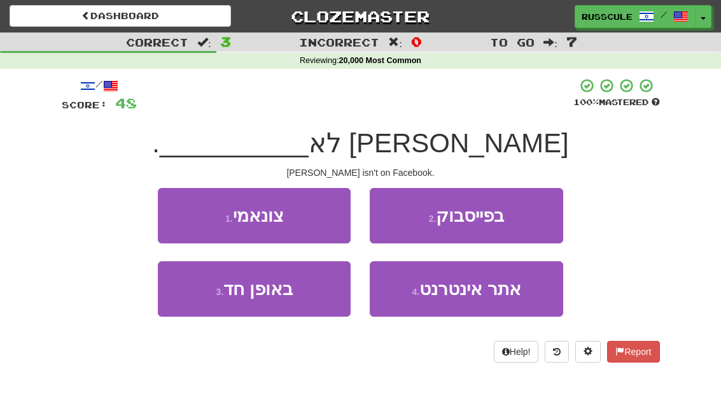
click at [532, 223] on button "2 . בפייסבוק" at bounding box center [466, 215] width 193 height 55
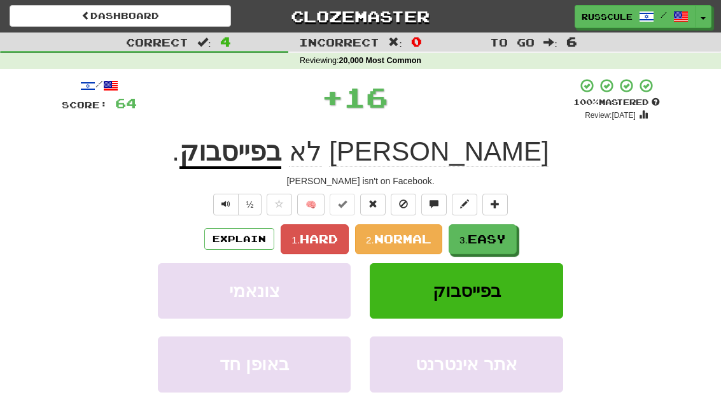
click at [495, 243] on span "Easy" at bounding box center [487, 239] width 38 height 14
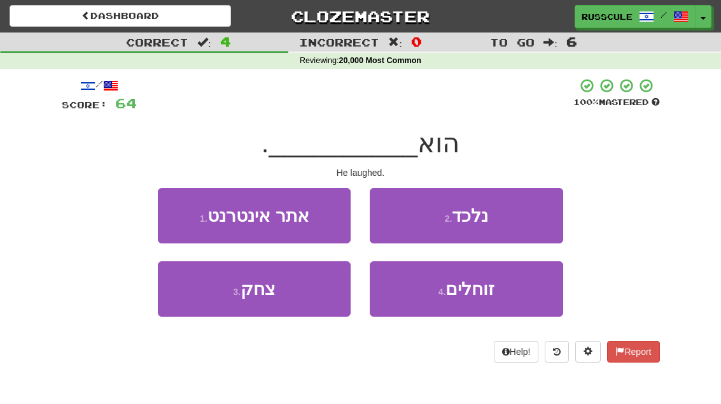
click at [207, 309] on button "3 . צחק" at bounding box center [254, 288] width 193 height 55
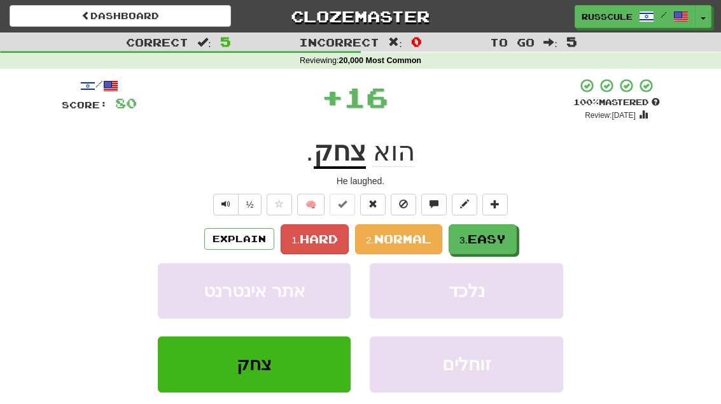
click at [490, 243] on span "Easy" at bounding box center [487, 239] width 38 height 14
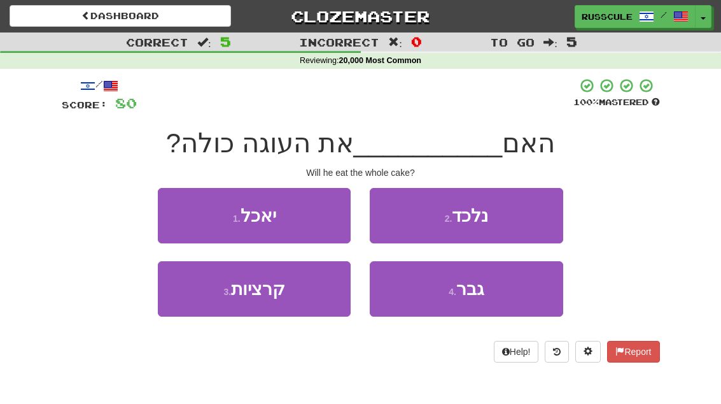
click at [180, 206] on button "1 . יאכל" at bounding box center [254, 215] width 193 height 55
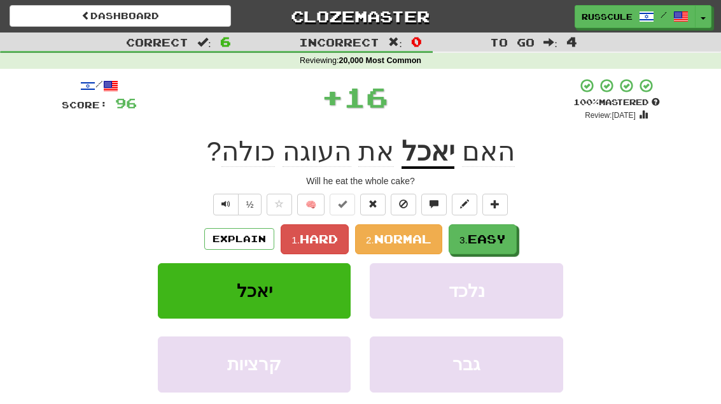
click at [505, 237] on span "Easy" at bounding box center [487, 239] width 38 height 14
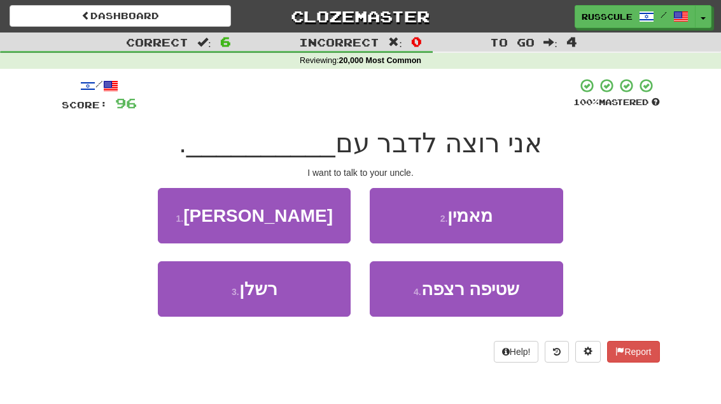
click at [170, 205] on button "1 . דודך" at bounding box center [254, 215] width 193 height 55
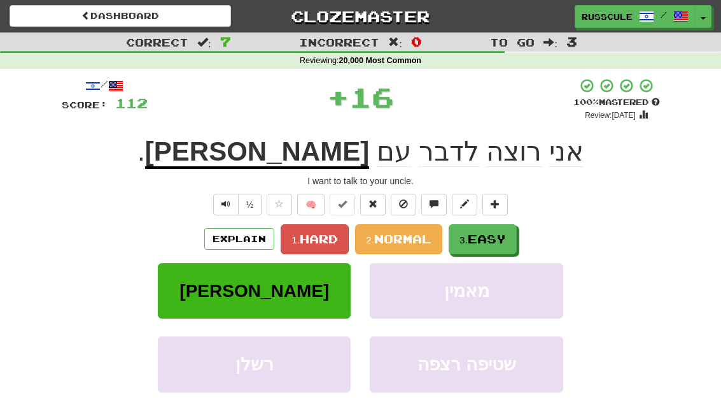
click at [499, 239] on span "Easy" at bounding box center [487, 239] width 38 height 14
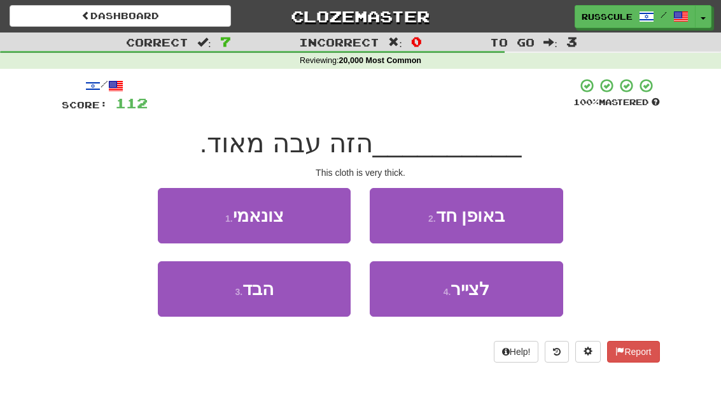
click at [203, 304] on button "3 . הבד" at bounding box center [254, 288] width 193 height 55
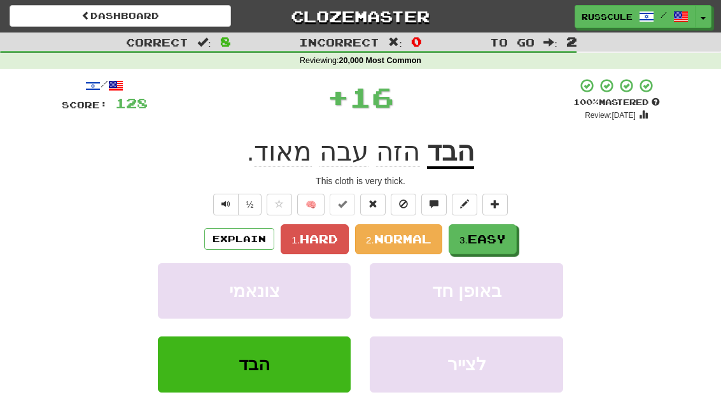
click at [502, 236] on span "Easy" at bounding box center [487, 239] width 38 height 14
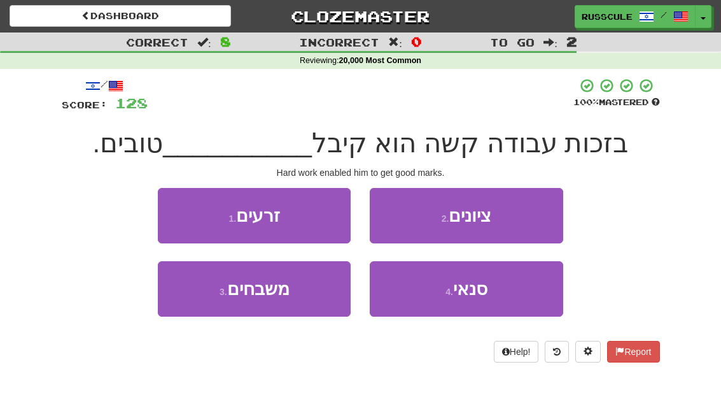
click at [536, 222] on button "2 . ציונים" at bounding box center [466, 215] width 193 height 55
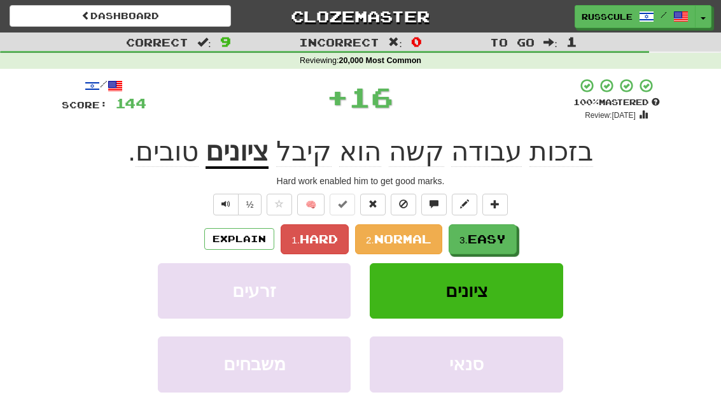
click at [492, 245] on button "3. Easy" at bounding box center [483, 239] width 68 height 30
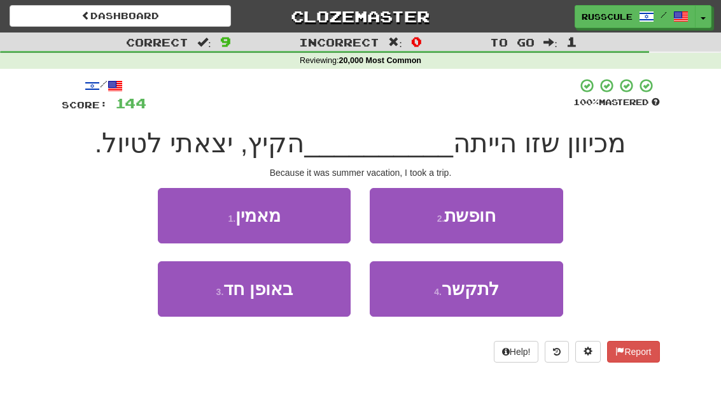
click at [530, 220] on button "2 . חופשת" at bounding box center [466, 215] width 193 height 55
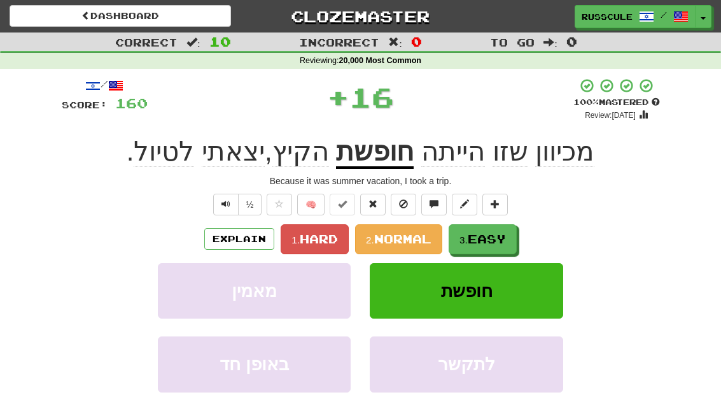
click at [494, 242] on span "Easy" at bounding box center [487, 239] width 38 height 14
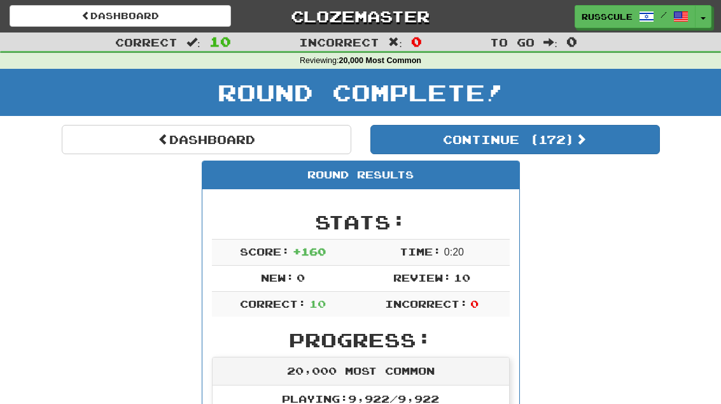
click at [608, 151] on button "Continue ( 172 )" at bounding box center [516, 139] width 290 height 29
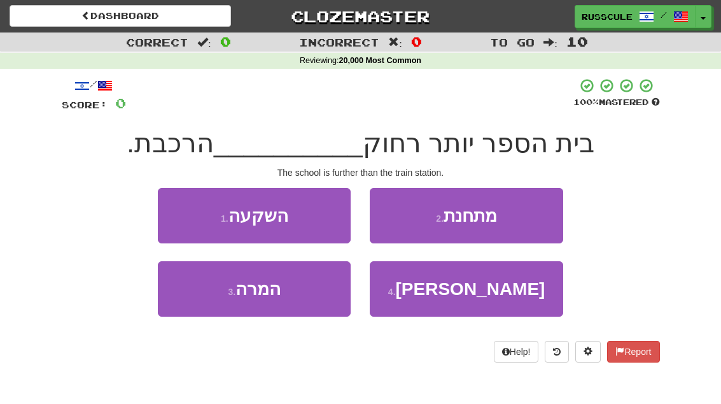
click at [526, 220] on button "2 . מתחנת" at bounding box center [466, 215] width 193 height 55
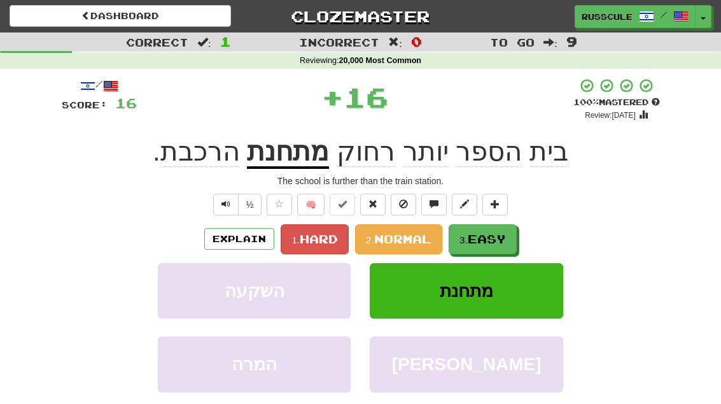
click at [489, 243] on span "Easy" at bounding box center [487, 239] width 38 height 14
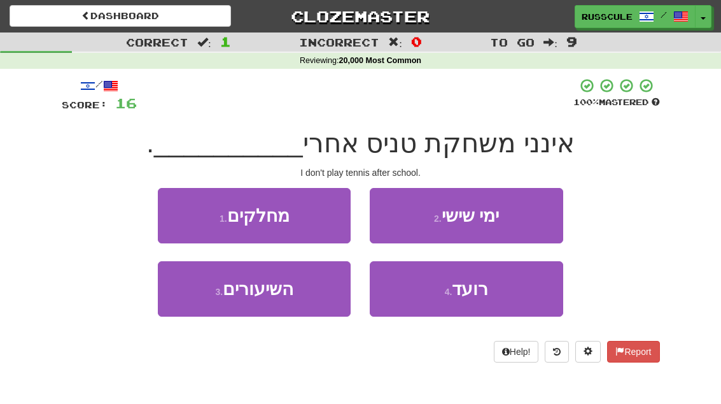
click at [201, 313] on button "3 . השיעורים" at bounding box center [254, 288] width 193 height 55
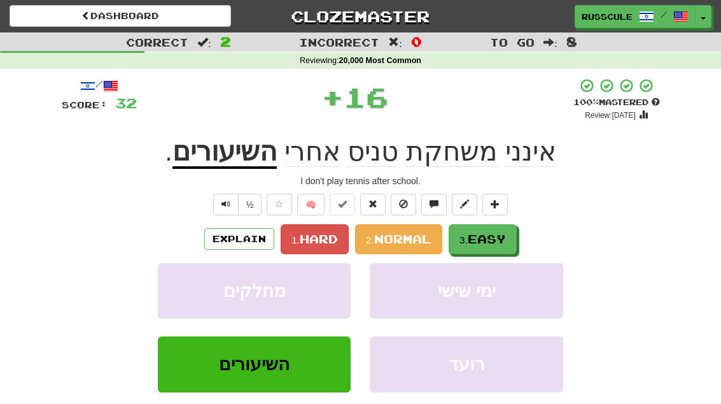
click at [503, 238] on span "Easy" at bounding box center [487, 239] width 38 height 14
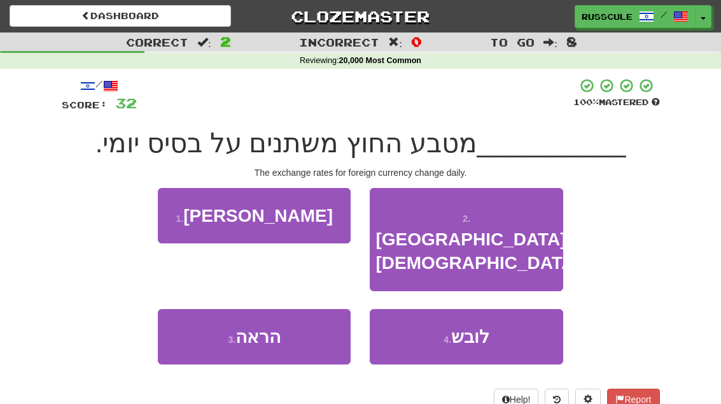
click at [178, 208] on button "1 . שערי" at bounding box center [254, 215] width 193 height 55
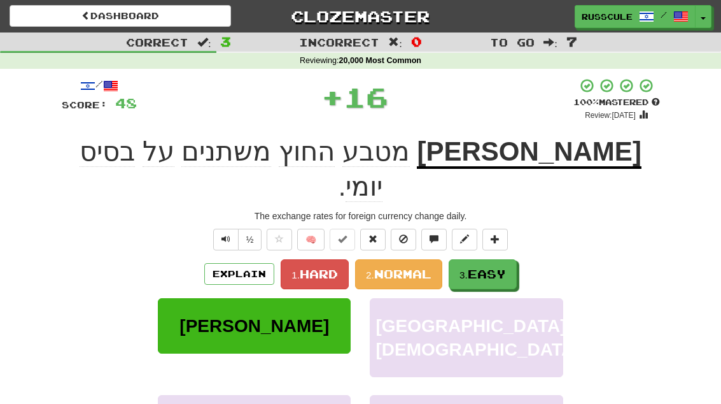
click at [500, 259] on button "3. Easy" at bounding box center [483, 274] width 68 height 30
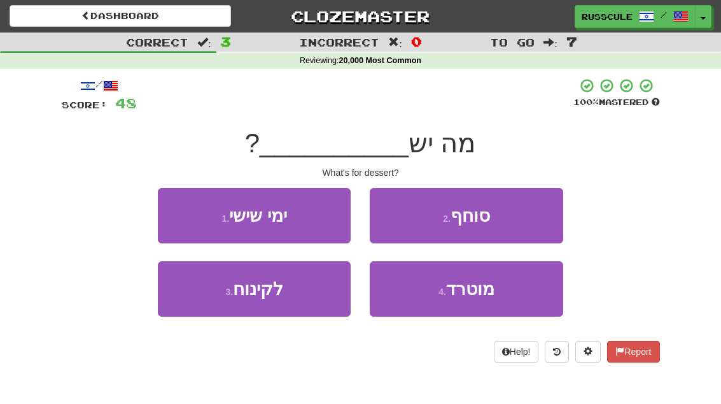
click at [208, 306] on button "3 . לקינוח" at bounding box center [254, 288] width 193 height 55
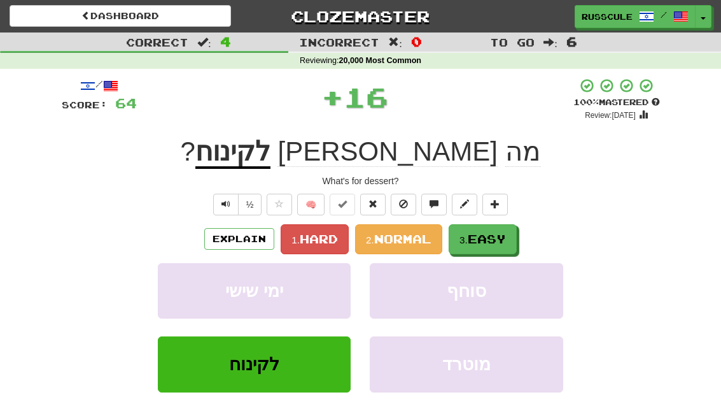
click at [499, 242] on span "Easy" at bounding box center [487, 239] width 38 height 14
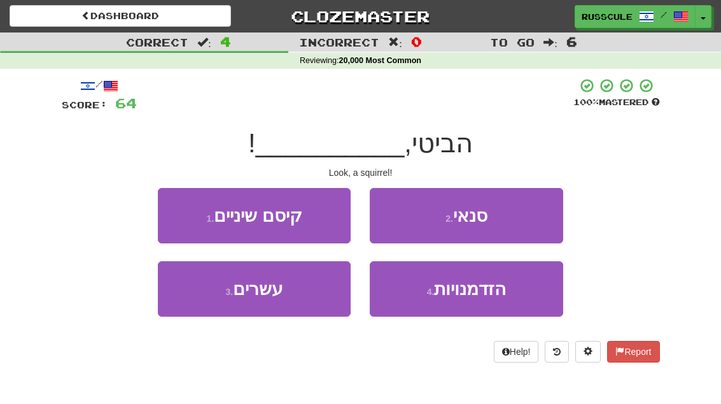
click at [536, 219] on button "2 . סנאי" at bounding box center [466, 215] width 193 height 55
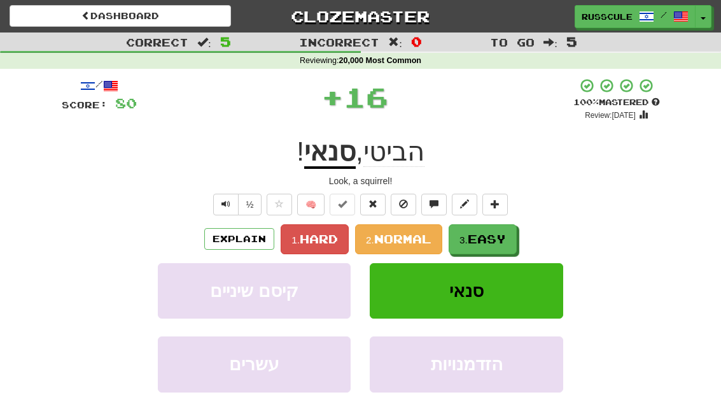
click at [489, 242] on span "Easy" at bounding box center [487, 239] width 38 height 14
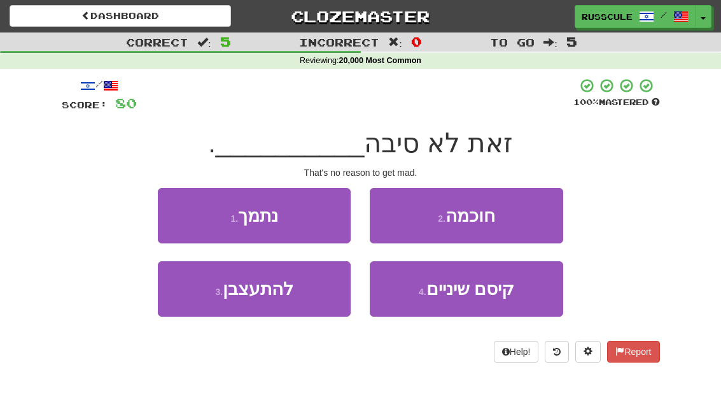
click at [206, 309] on button "3 . להתעצבן" at bounding box center [254, 288] width 193 height 55
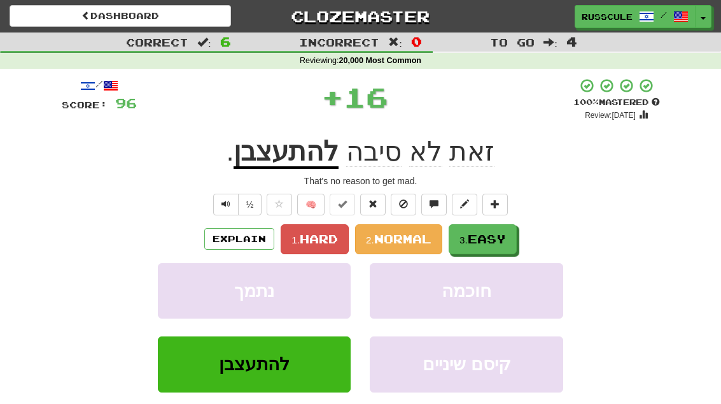
click at [502, 238] on span "Easy" at bounding box center [487, 239] width 38 height 14
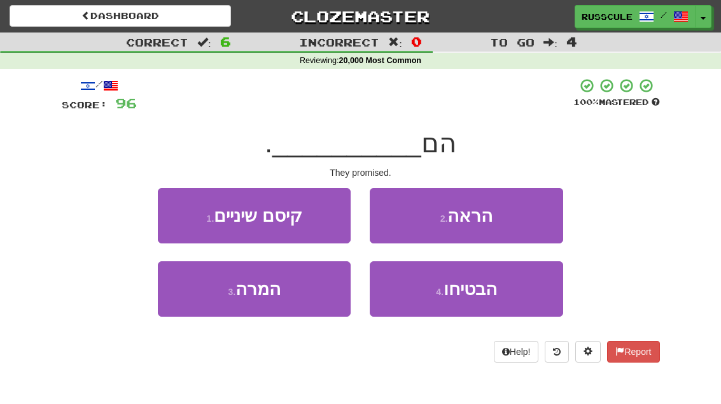
click at [503, 290] on button "4 . הבטיחו" at bounding box center [466, 288] width 193 height 55
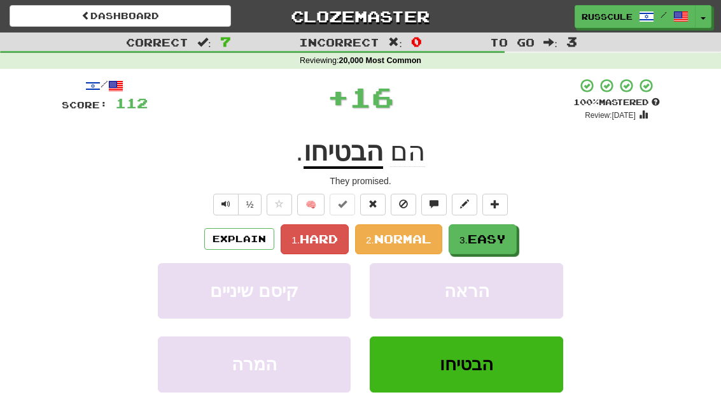
click at [502, 238] on span "Easy" at bounding box center [487, 239] width 38 height 14
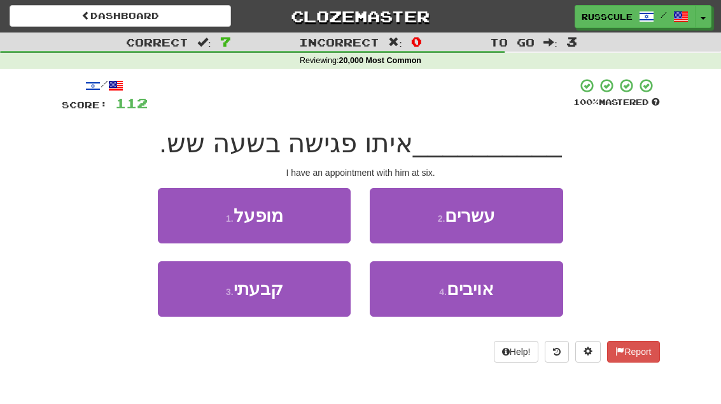
click at [206, 308] on button "3 . קבעתי" at bounding box center [254, 288] width 193 height 55
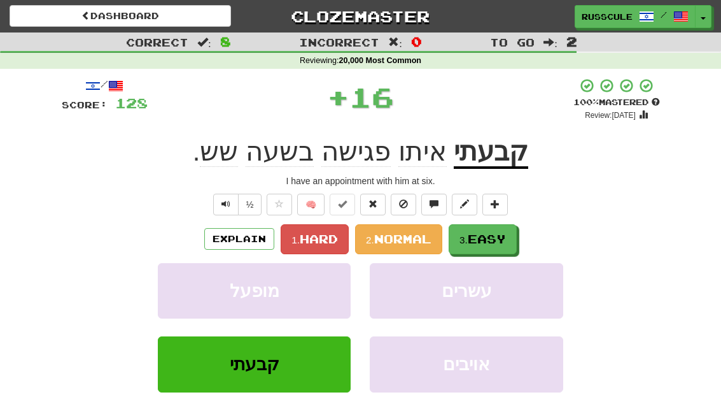
click at [501, 237] on span "Easy" at bounding box center [487, 239] width 38 height 14
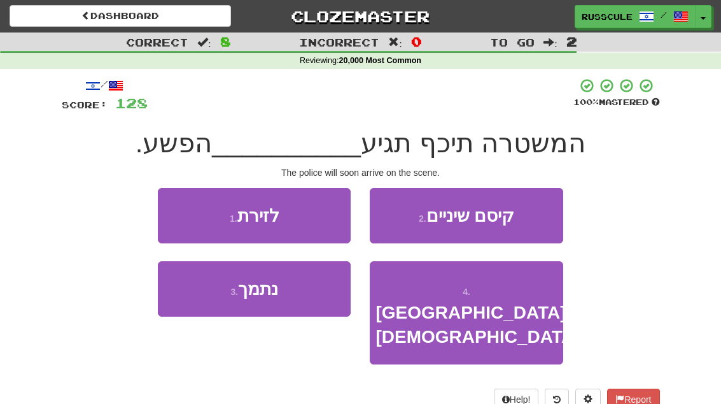
click at [180, 209] on button "1 . לזירת" at bounding box center [254, 215] width 193 height 55
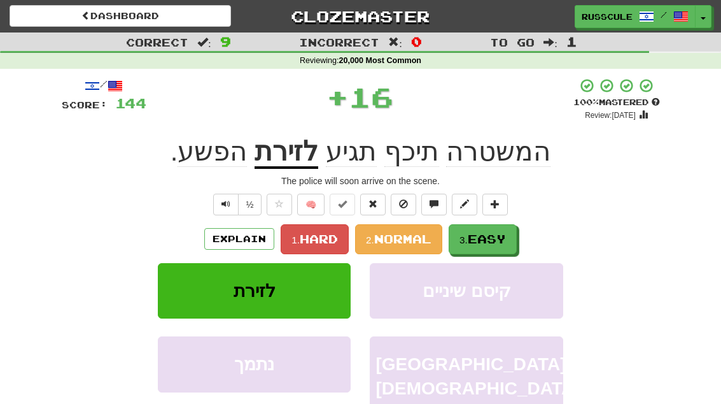
click at [496, 244] on span "Easy" at bounding box center [487, 239] width 38 height 14
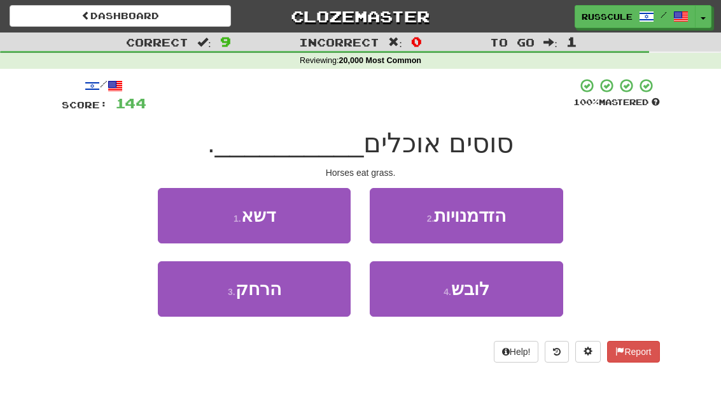
click at [182, 208] on button "1 . דשא" at bounding box center [254, 215] width 193 height 55
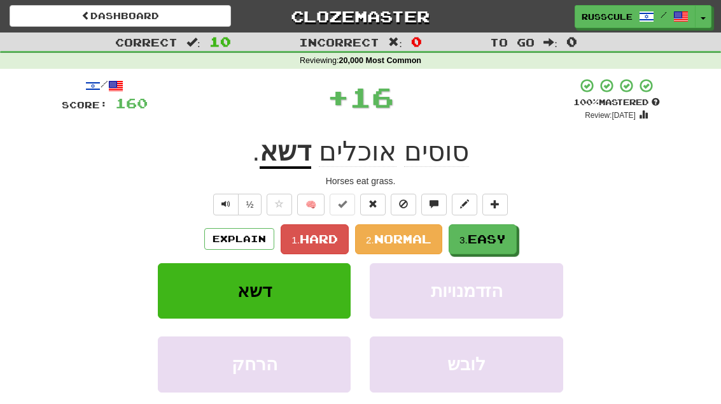
click at [479, 245] on button "3. Easy" at bounding box center [483, 239] width 68 height 30
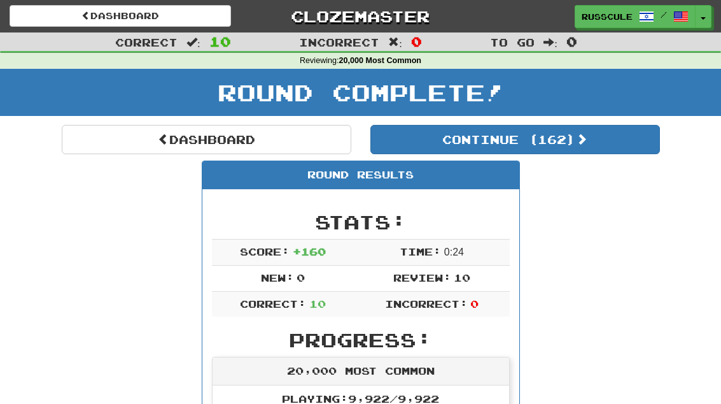
click at [603, 148] on button "Continue ( 162 )" at bounding box center [516, 139] width 290 height 29
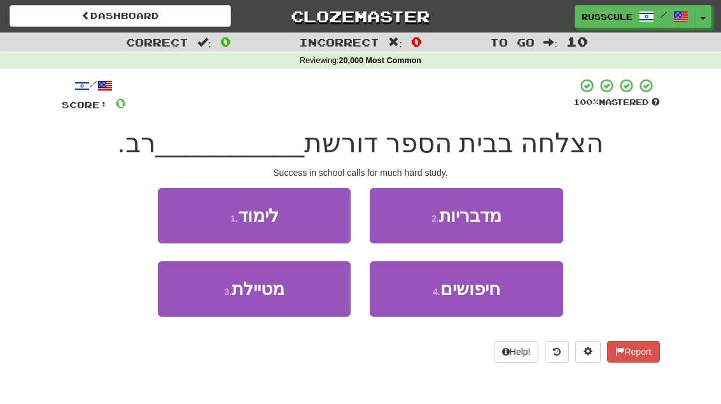
click at [179, 212] on button "1 . לימוד" at bounding box center [254, 215] width 193 height 55
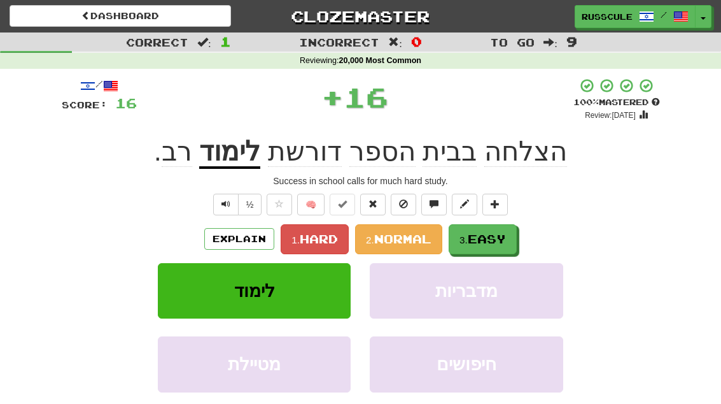
click at [500, 242] on span "Easy" at bounding box center [487, 239] width 38 height 14
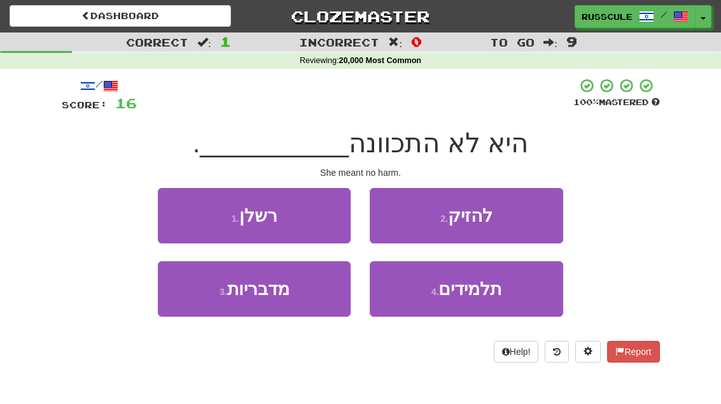
click at [525, 222] on button "2 . להזיק" at bounding box center [466, 215] width 193 height 55
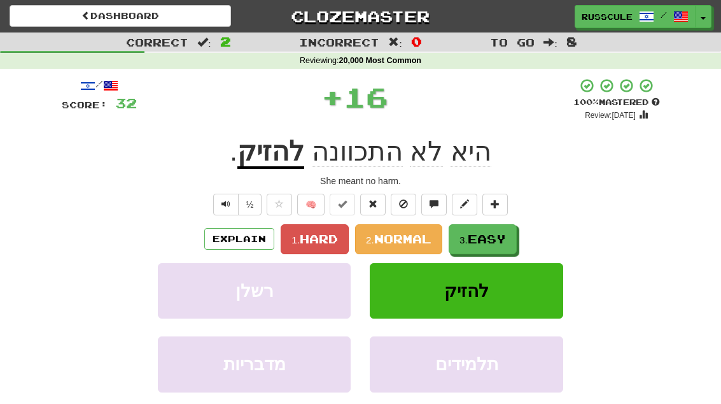
click at [494, 245] on button "3. Easy" at bounding box center [483, 239] width 68 height 30
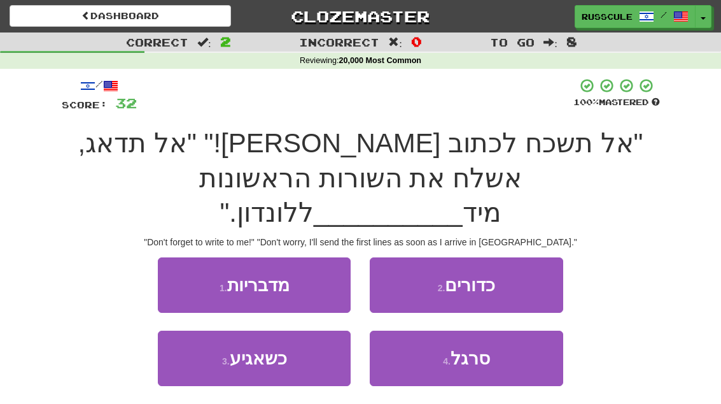
click at [216, 336] on button "3 . כשאגיע" at bounding box center [254, 357] width 193 height 55
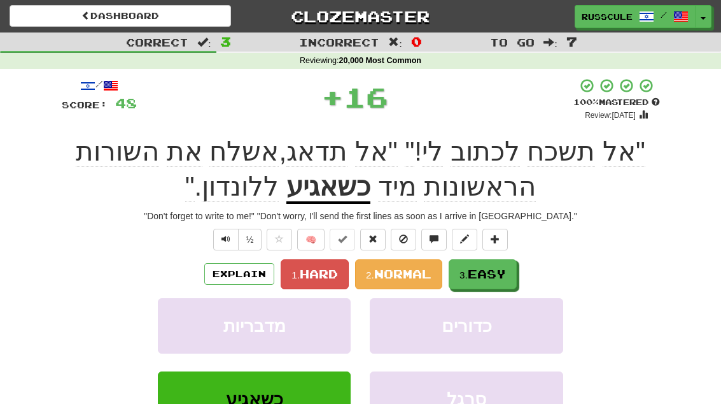
click at [483, 274] on span "Easy" at bounding box center [487, 274] width 38 height 14
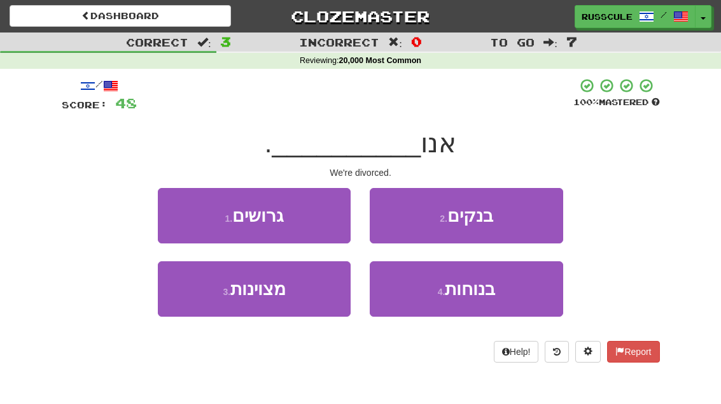
click at [177, 208] on button "1 . גרושים" at bounding box center [254, 215] width 193 height 55
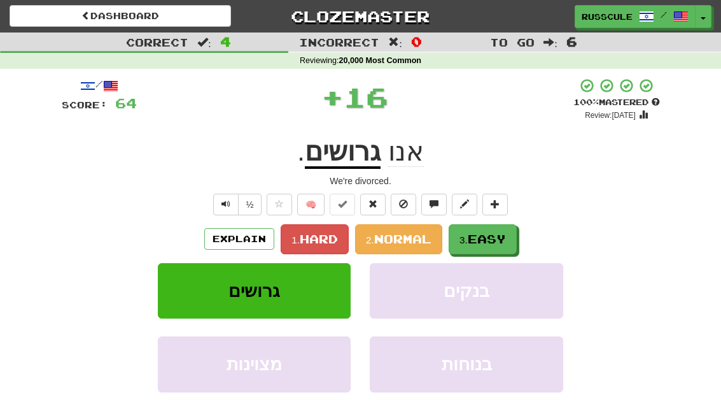
click at [498, 245] on button "3. Easy" at bounding box center [483, 239] width 68 height 30
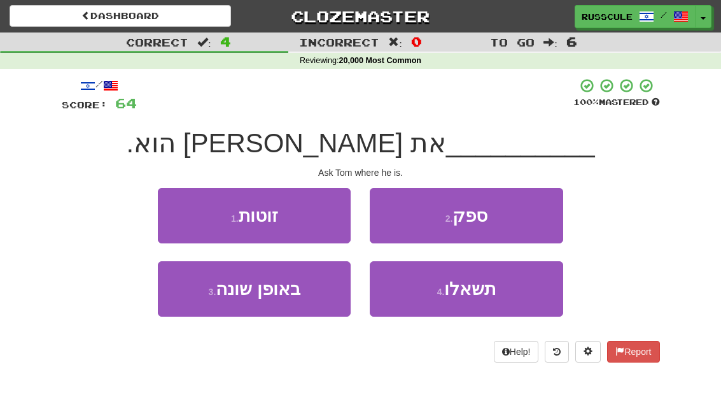
click at [501, 292] on button "4 . תשאלו" at bounding box center [466, 288] width 193 height 55
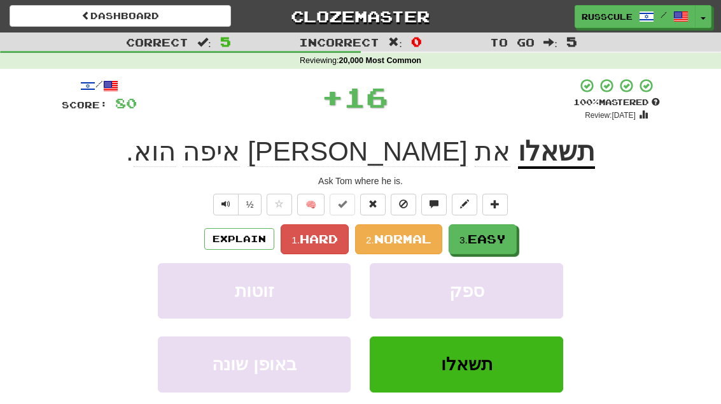
click at [506, 244] on span "Easy" at bounding box center [487, 239] width 38 height 14
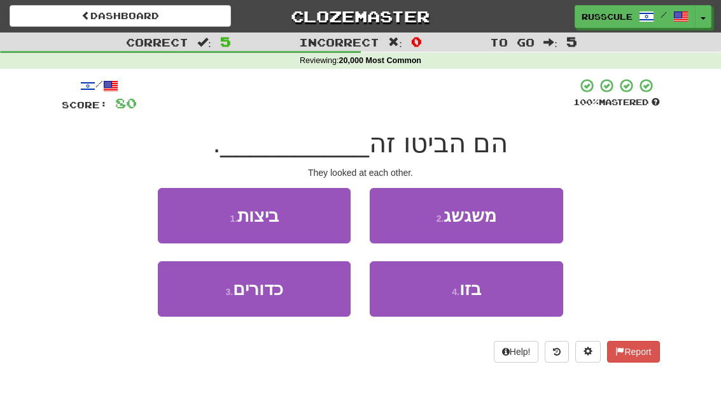
click at [490, 298] on button "4 . בזו" at bounding box center [466, 288] width 193 height 55
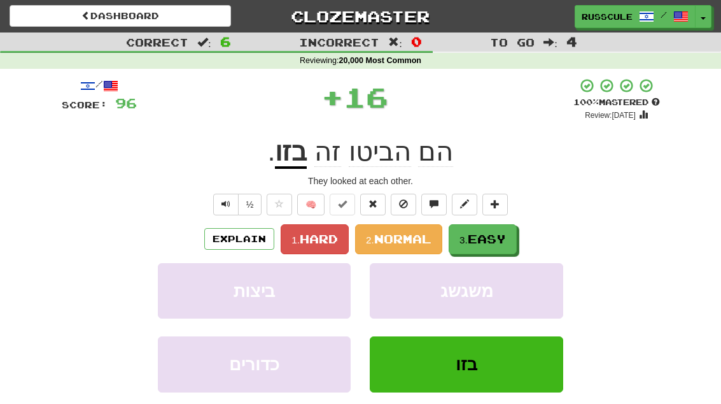
click at [502, 243] on span "Easy" at bounding box center [487, 239] width 38 height 14
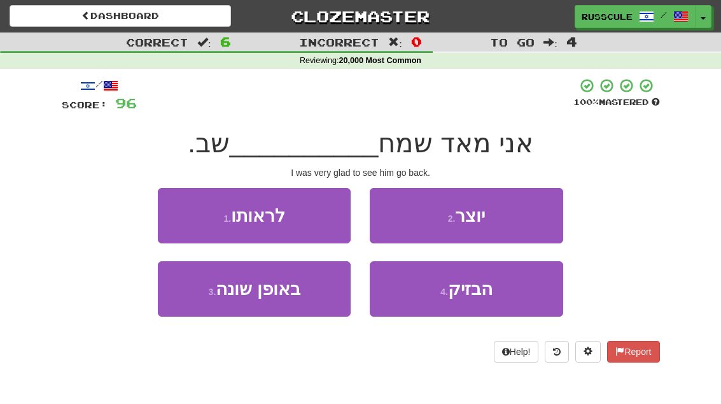
click at [181, 205] on button "1 . לראותו" at bounding box center [254, 215] width 193 height 55
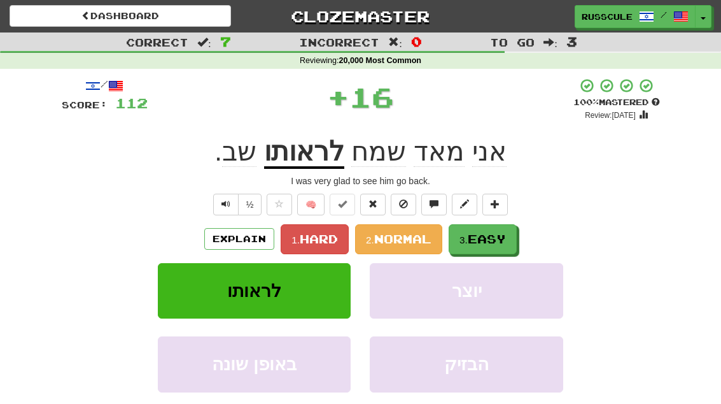
click at [496, 238] on span "Easy" at bounding box center [487, 239] width 38 height 14
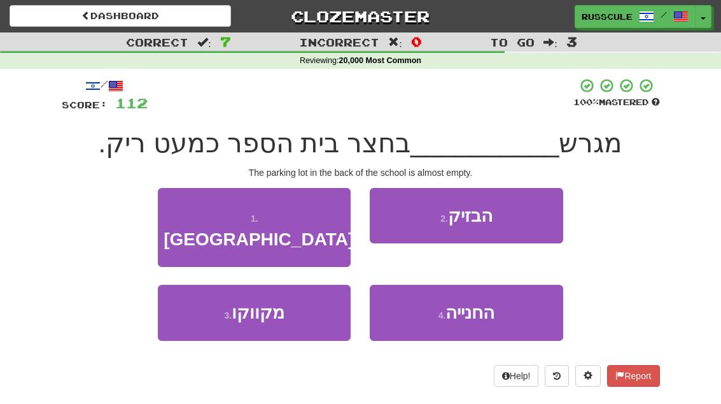
click at [502, 300] on button "4 . החנייה" at bounding box center [466, 312] width 193 height 55
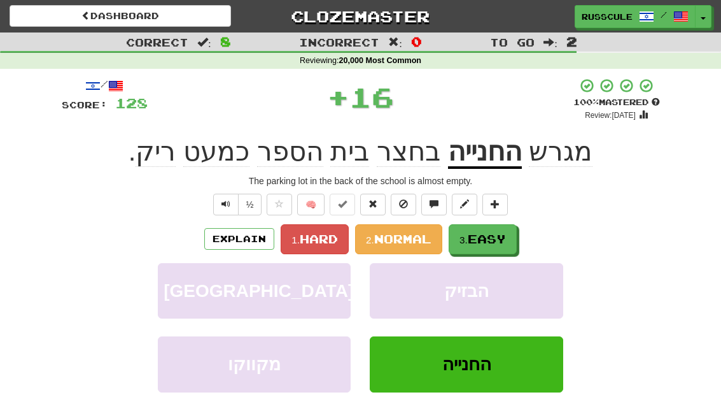
click at [511, 241] on button "3. Easy" at bounding box center [483, 239] width 68 height 30
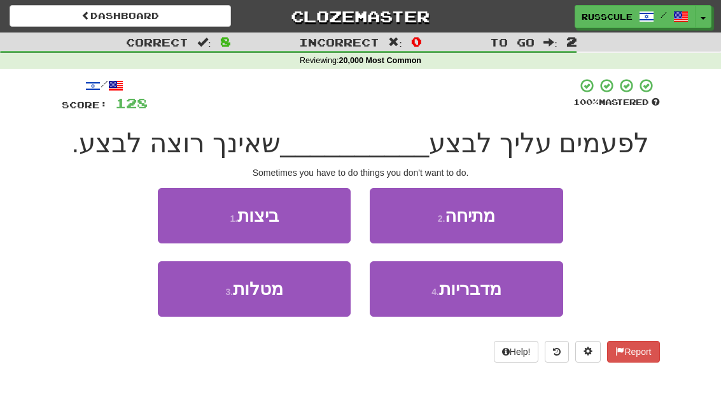
click at [186, 216] on button "1 . ביצות" at bounding box center [254, 215] width 193 height 55
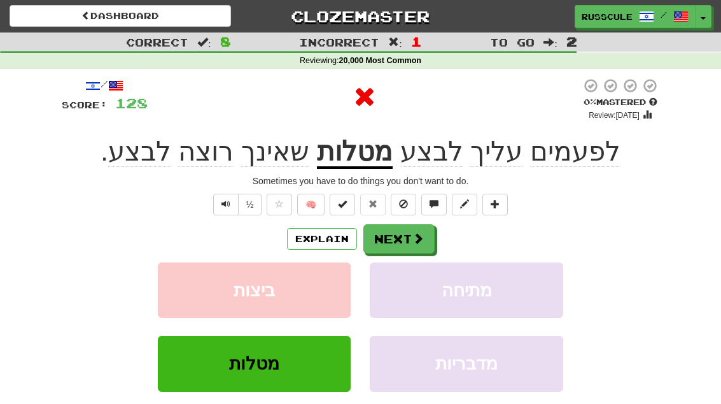
click at [425, 241] on button "Next" at bounding box center [399, 238] width 71 height 29
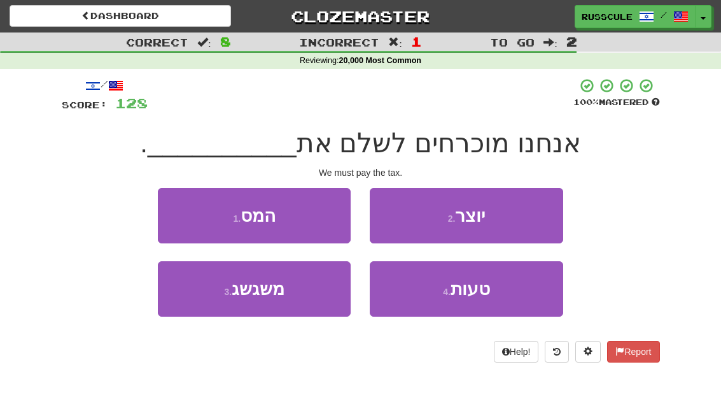
click at [183, 210] on button "1 . המס" at bounding box center [254, 215] width 193 height 55
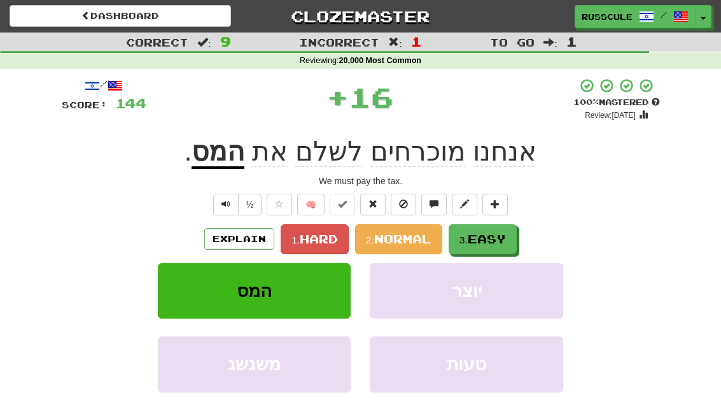
click at [485, 241] on span "Easy" at bounding box center [487, 239] width 38 height 14
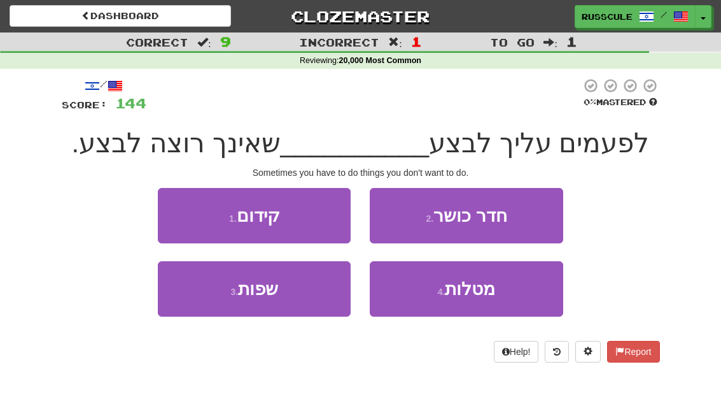
click at [504, 295] on button "4 . מטלות" at bounding box center [466, 288] width 193 height 55
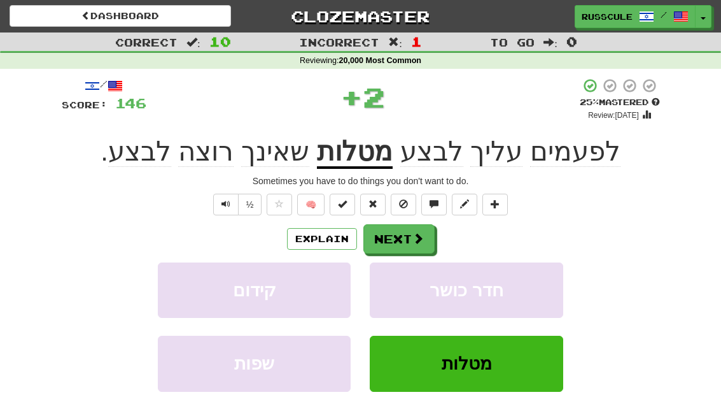
click at [415, 247] on button "Next" at bounding box center [399, 238] width 71 height 29
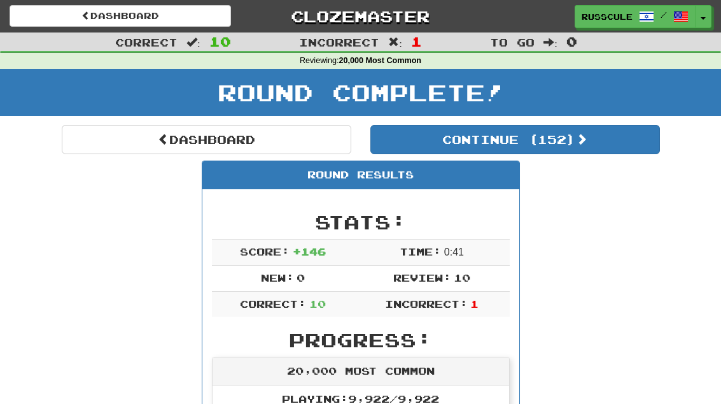
click at [596, 148] on button "Continue ( 152 )" at bounding box center [516, 139] width 290 height 29
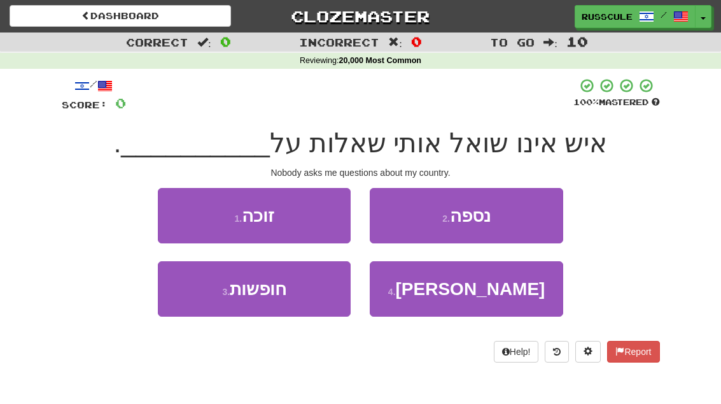
click at [488, 296] on span "ארצי" at bounding box center [471, 289] width 150 height 20
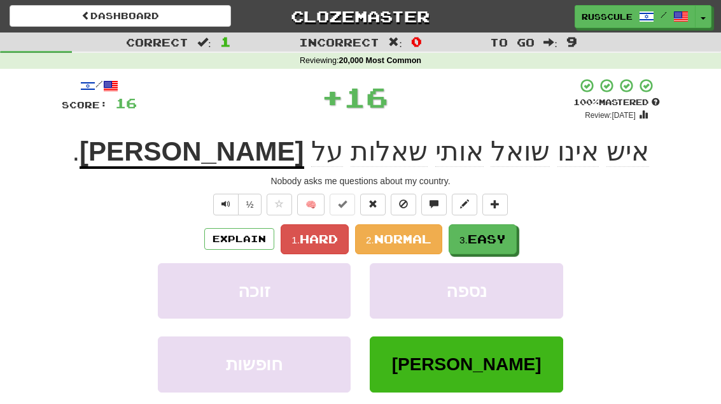
click at [498, 239] on span "Easy" at bounding box center [487, 239] width 38 height 14
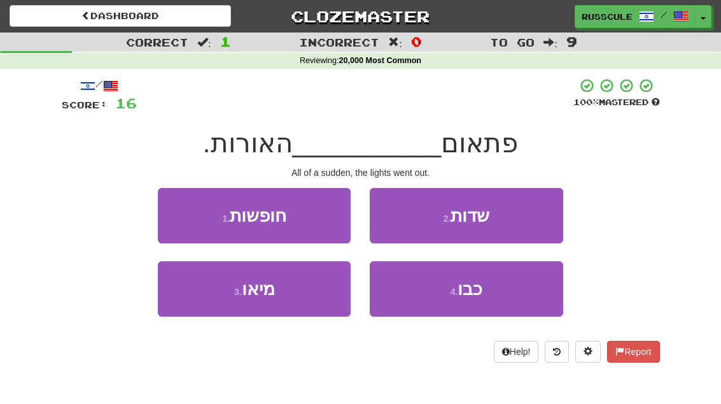
click at [495, 295] on button "4 . כבו" at bounding box center [466, 288] width 193 height 55
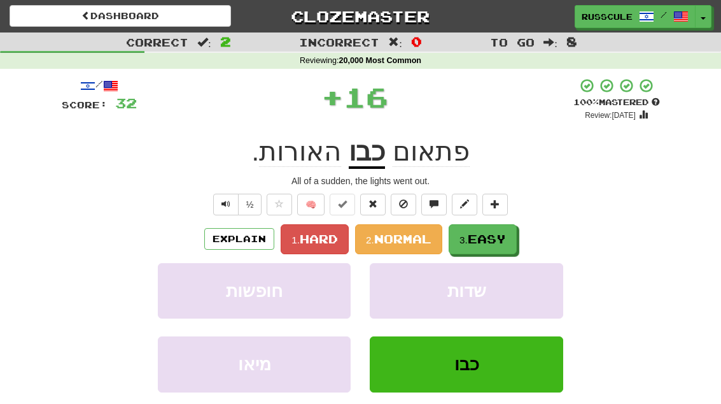
click at [496, 244] on span "Easy" at bounding box center [487, 239] width 38 height 14
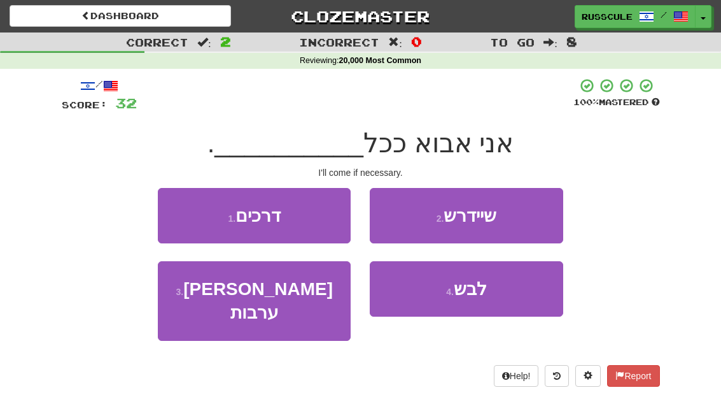
click at [527, 220] on button "2 . שיידרש" at bounding box center [466, 215] width 193 height 55
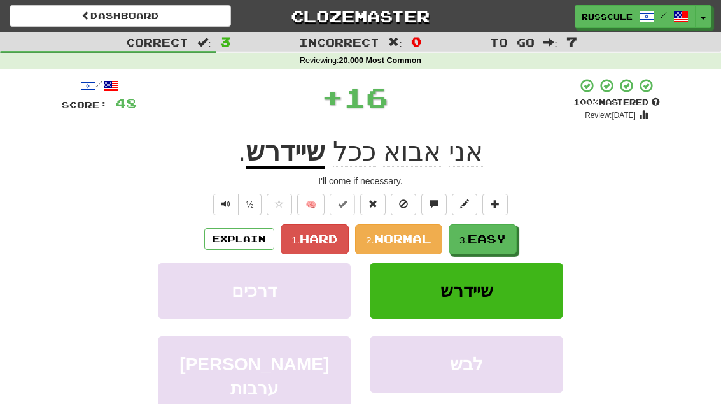
click at [499, 241] on span "Easy" at bounding box center [487, 239] width 38 height 14
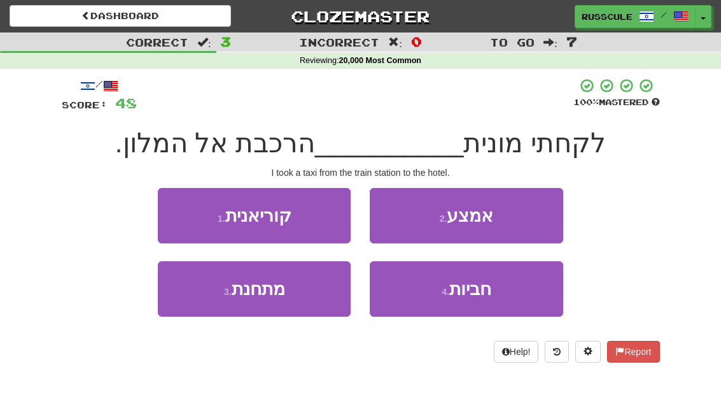
click at [211, 304] on button "3 . מתחנת" at bounding box center [254, 288] width 193 height 55
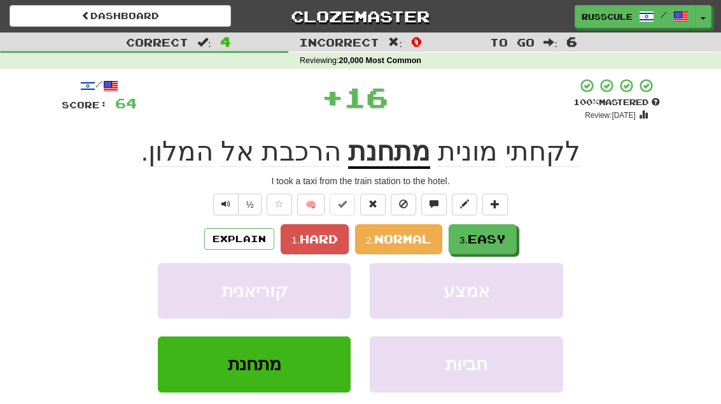
click at [500, 234] on span "Easy" at bounding box center [487, 239] width 38 height 14
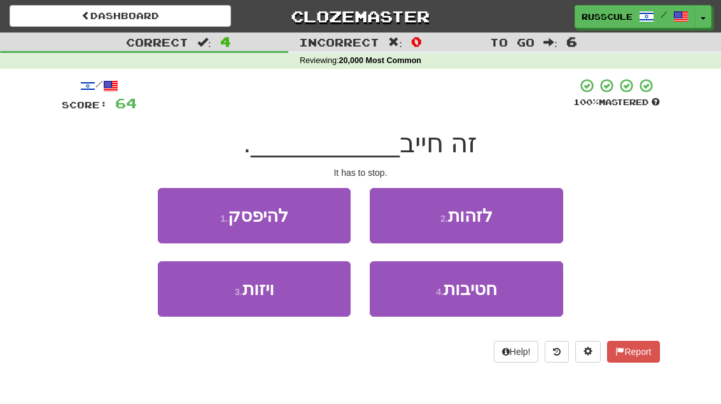
click at [180, 209] on button "1 . להיפסק" at bounding box center [254, 215] width 193 height 55
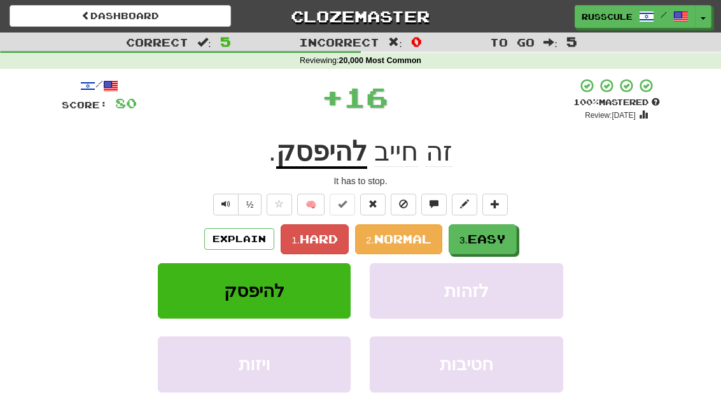
click at [499, 233] on span "Easy" at bounding box center [487, 239] width 38 height 14
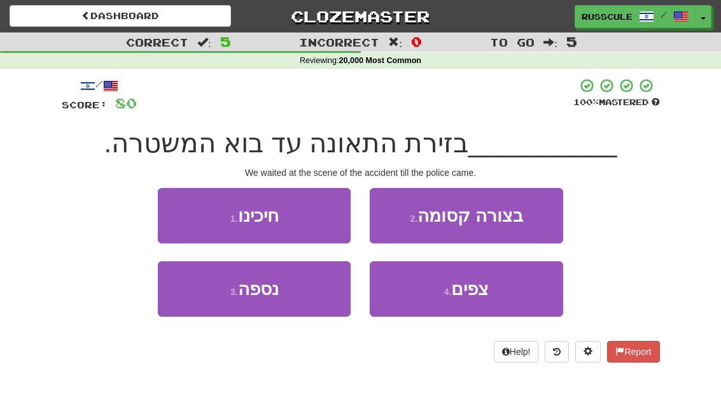
click at [175, 207] on button "1 . חיכינו" at bounding box center [254, 215] width 193 height 55
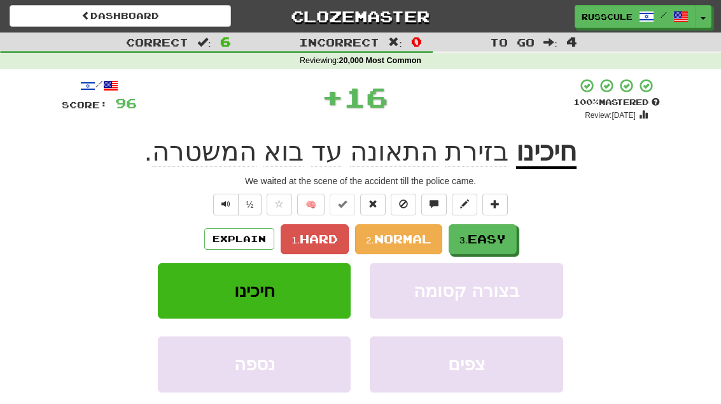
click at [500, 238] on span "Easy" at bounding box center [487, 239] width 38 height 14
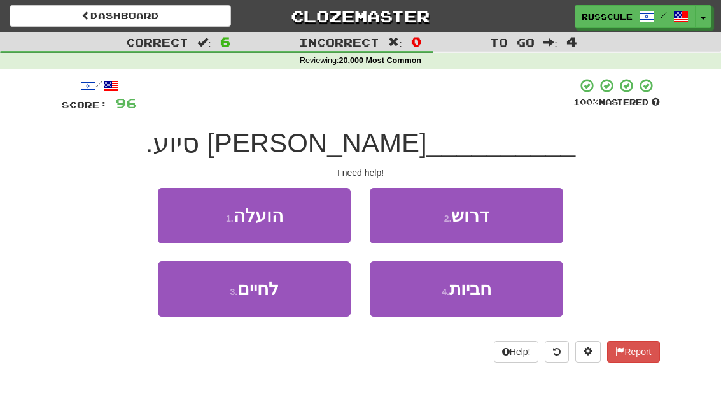
click at [492, 288] on span "חביות" at bounding box center [471, 289] width 42 height 20
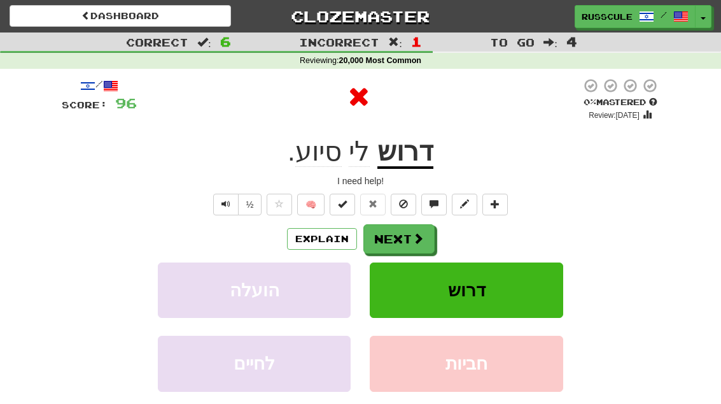
click at [415, 244] on button "Next" at bounding box center [399, 238] width 71 height 29
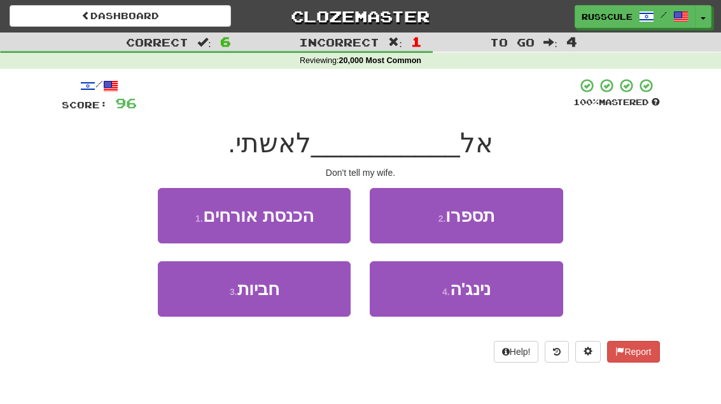
click at [522, 222] on button "2 . תספרו" at bounding box center [466, 215] width 193 height 55
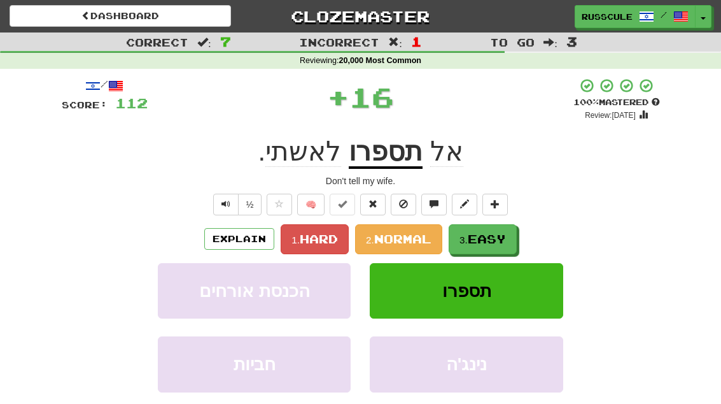
click at [486, 242] on span "Easy" at bounding box center [487, 239] width 38 height 14
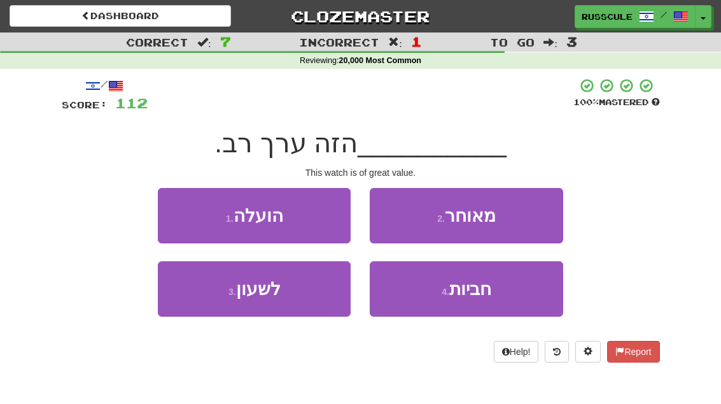
click at [202, 304] on button "3 . לשעון" at bounding box center [254, 288] width 193 height 55
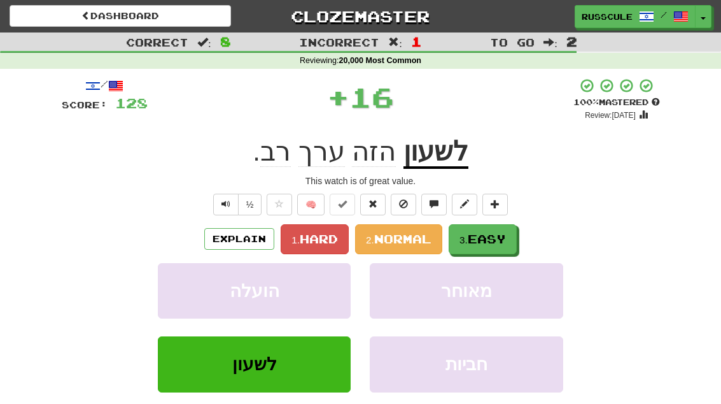
click at [506, 233] on span "Easy" at bounding box center [487, 239] width 38 height 14
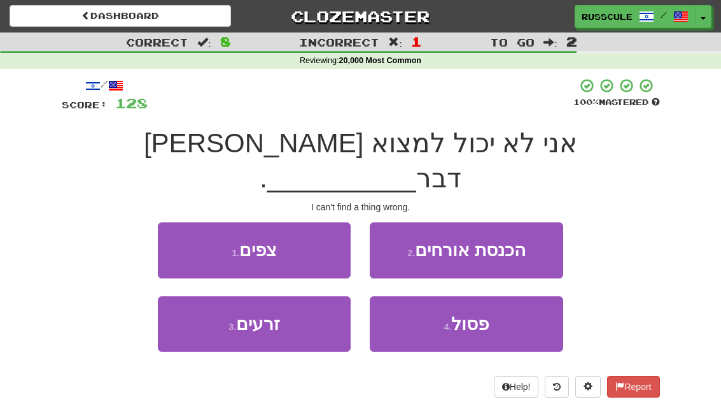
click at [495, 296] on button "4 . פסול" at bounding box center [466, 323] width 193 height 55
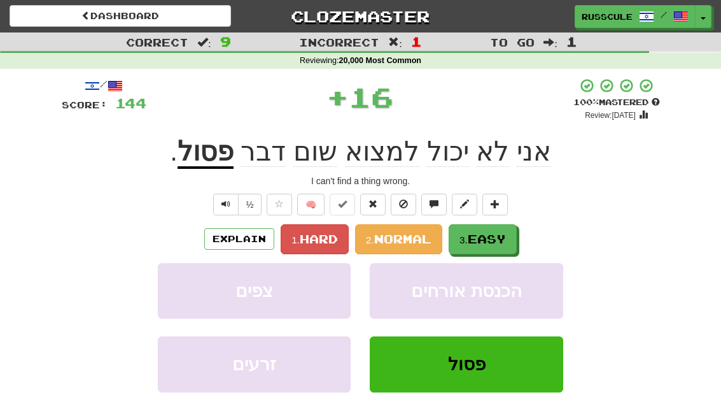
click at [486, 242] on span "Easy" at bounding box center [487, 239] width 38 height 14
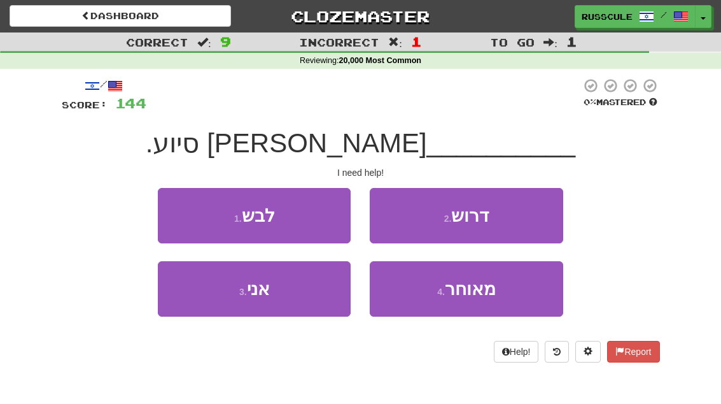
click at [528, 218] on button "2 . דרוש" at bounding box center [466, 215] width 193 height 55
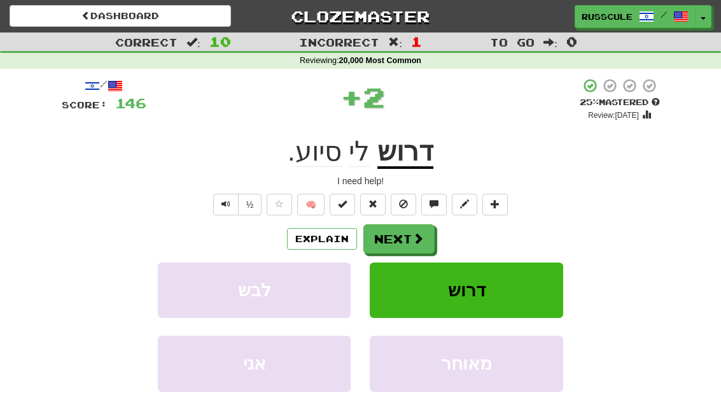
click at [412, 245] on button "Next" at bounding box center [399, 238] width 71 height 29
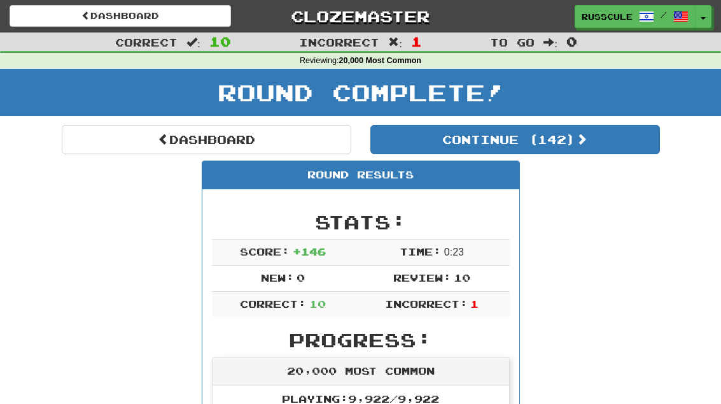
click at [101, 139] on link "Dashboard" at bounding box center [207, 139] width 290 height 29
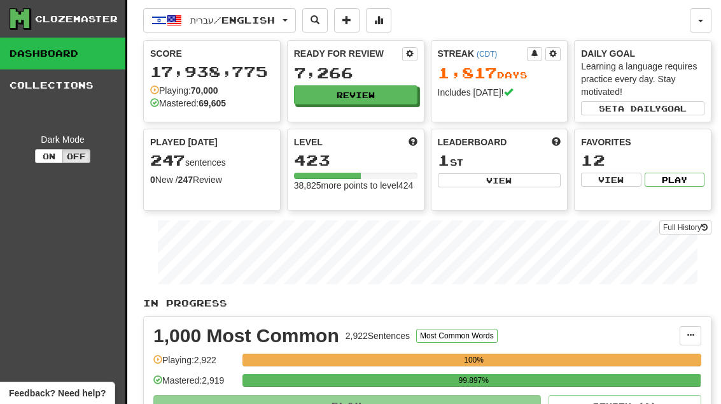
click at [392, 99] on button "Review" at bounding box center [356, 94] width 124 height 19
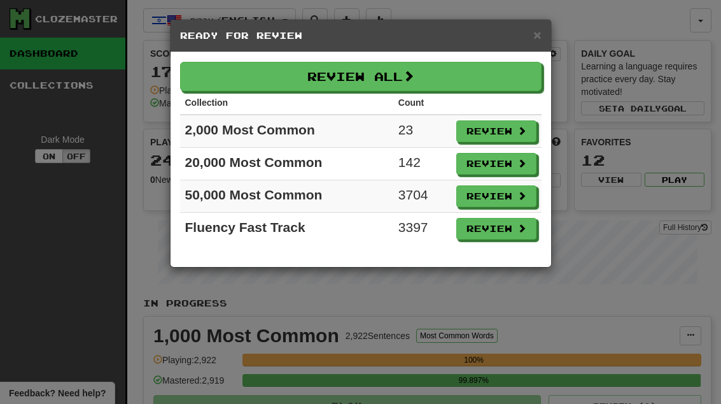
click at [496, 167] on button "Review" at bounding box center [497, 164] width 80 height 22
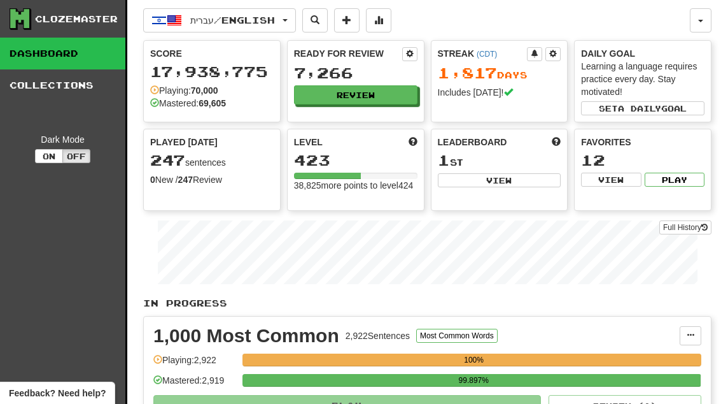
select select "**"
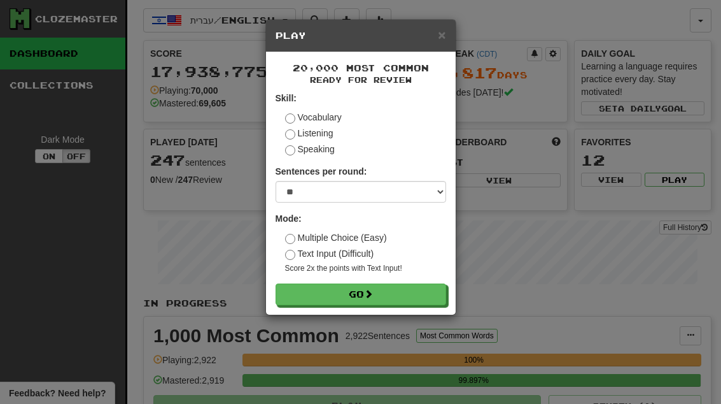
click at [403, 292] on button "Go" at bounding box center [361, 294] width 171 height 22
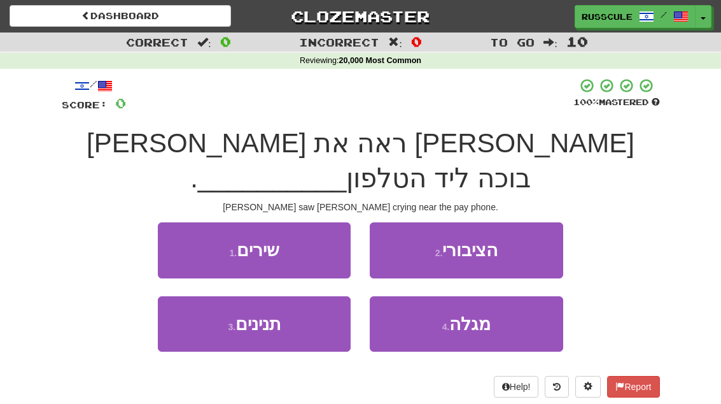
click at [530, 222] on button "2 . הציבורי" at bounding box center [466, 249] width 193 height 55
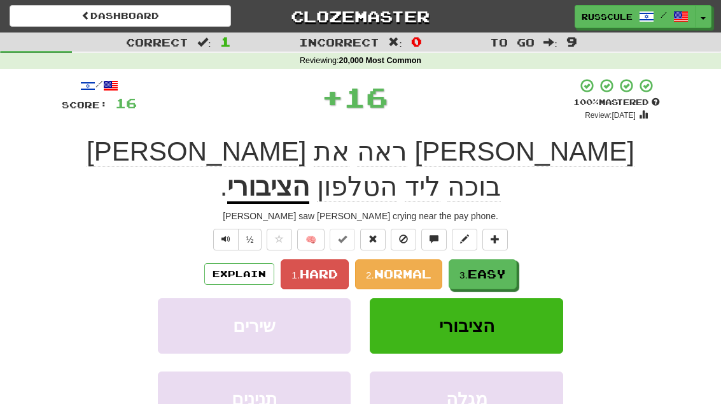
click at [484, 267] on span "Easy" at bounding box center [487, 274] width 38 height 14
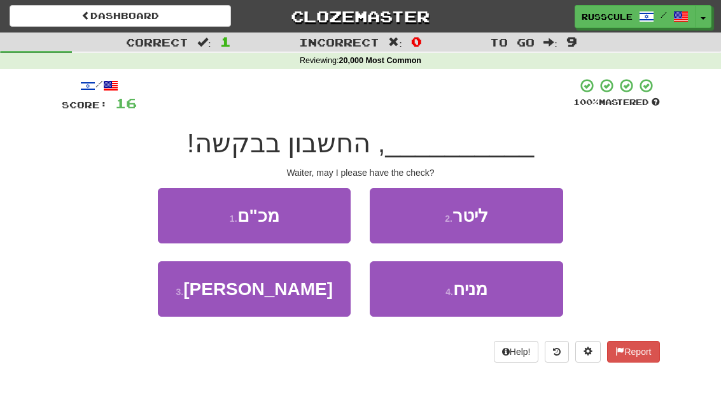
click at [199, 306] on button "3 . מלצר" at bounding box center [254, 288] width 193 height 55
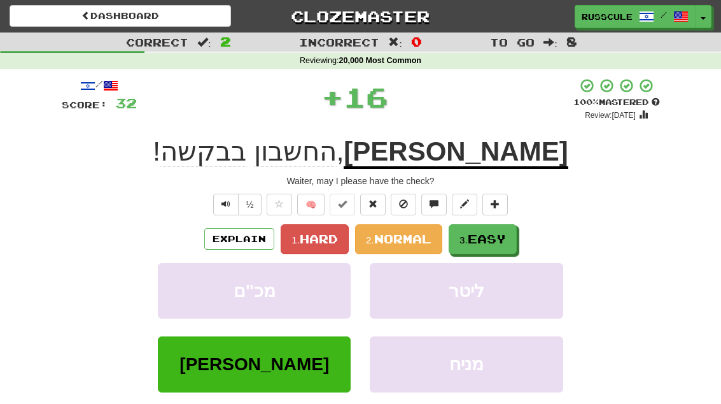
click at [506, 239] on span "Easy" at bounding box center [487, 239] width 38 height 14
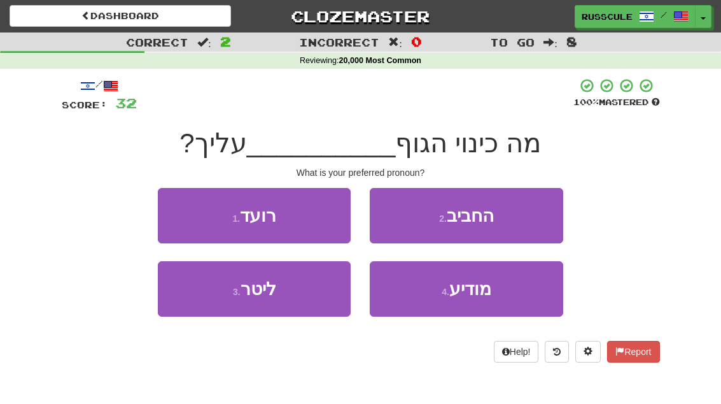
click at [527, 218] on button "2 . החביב" at bounding box center [466, 215] width 193 height 55
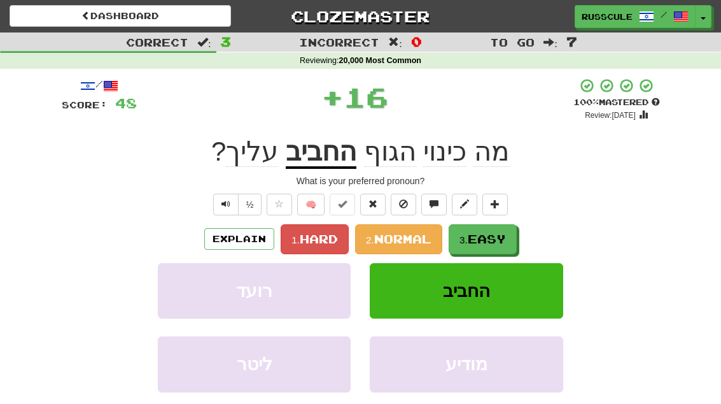
click at [492, 242] on span "Easy" at bounding box center [487, 239] width 38 height 14
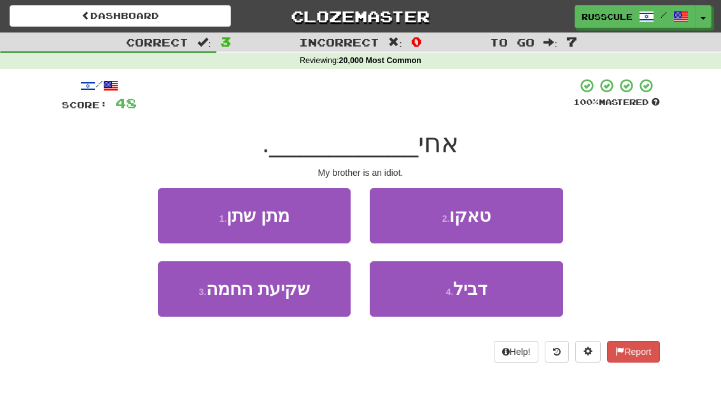
click at [468, 292] on span "דביל" at bounding box center [470, 289] width 34 height 20
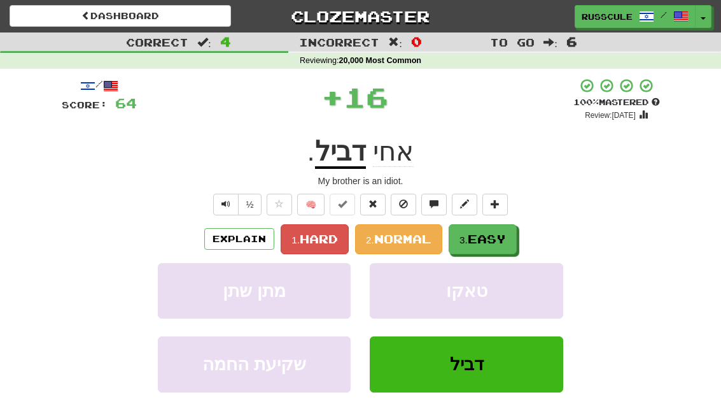
click at [505, 239] on span "Easy" at bounding box center [487, 239] width 38 height 14
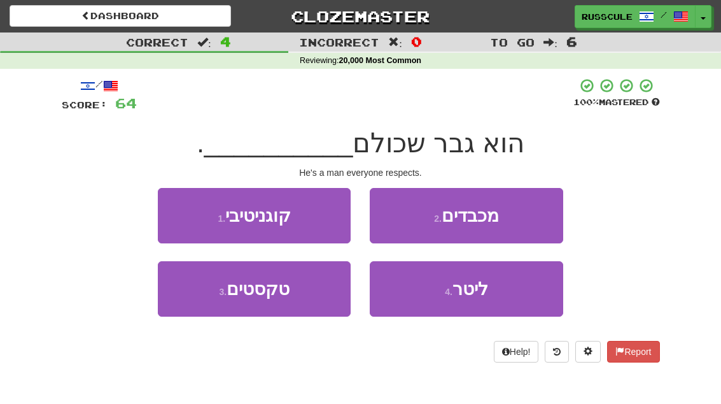
click at [537, 215] on button "2 . מכבדים" at bounding box center [466, 215] width 193 height 55
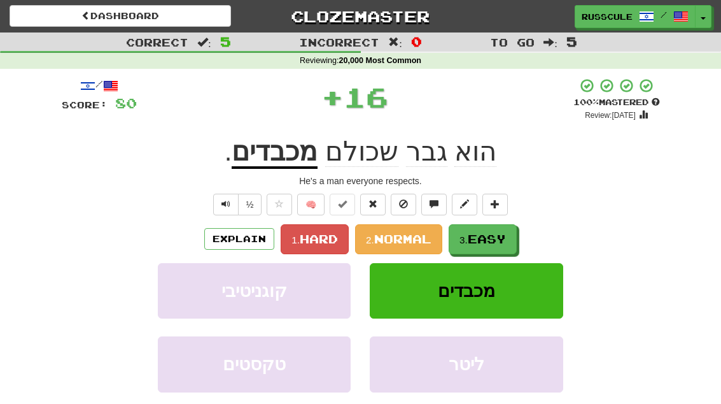
click at [504, 240] on span "Easy" at bounding box center [487, 239] width 38 height 14
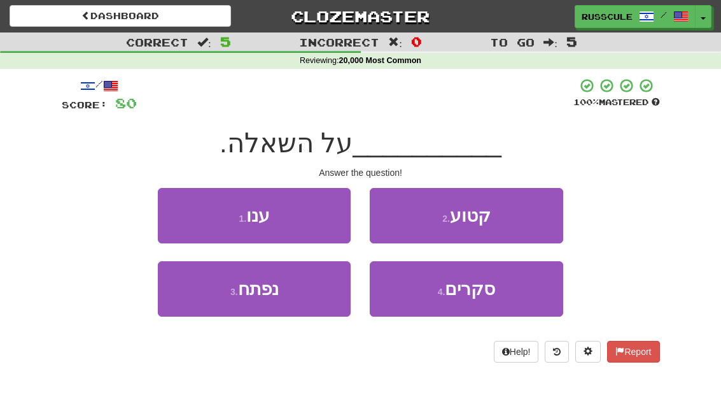
click at [171, 205] on button "1 . ענו" at bounding box center [254, 215] width 193 height 55
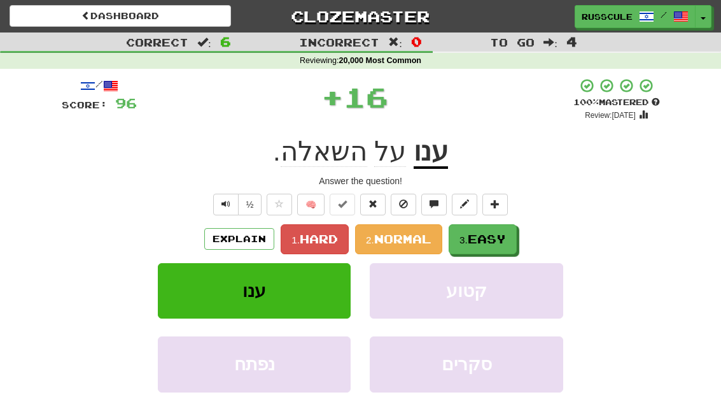
click at [501, 238] on span "Easy" at bounding box center [487, 239] width 38 height 14
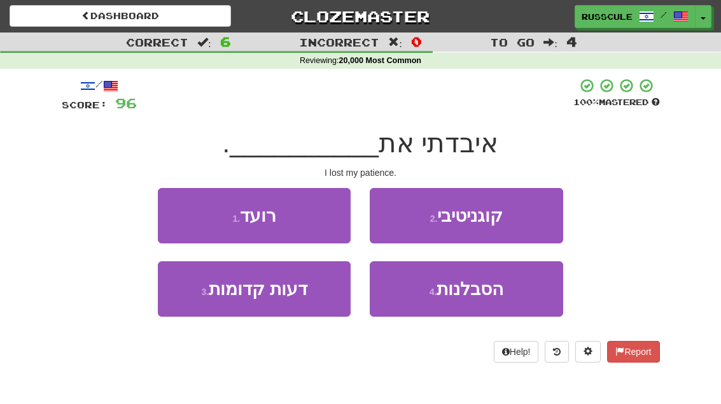
click at [499, 294] on span "הסבלנות" at bounding box center [470, 289] width 67 height 20
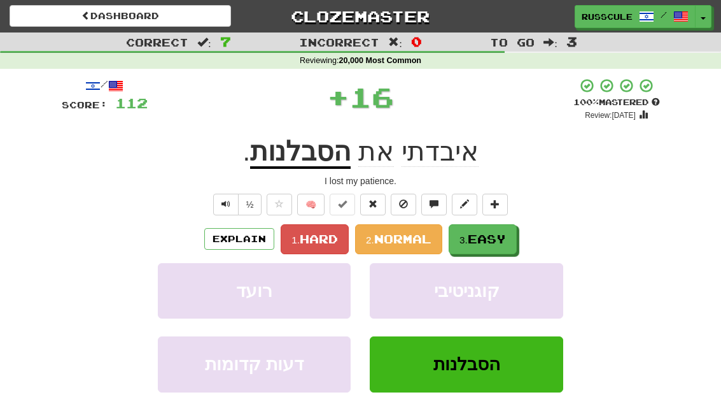
click at [517, 234] on button "3. Easy" at bounding box center [483, 239] width 68 height 30
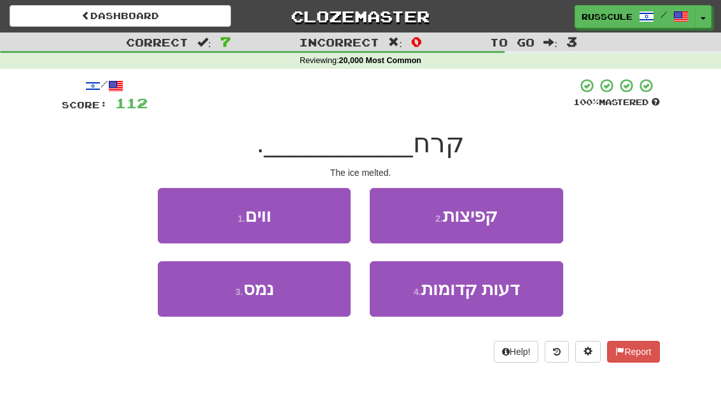
click at [199, 302] on button "3 . נמס" at bounding box center [254, 288] width 193 height 55
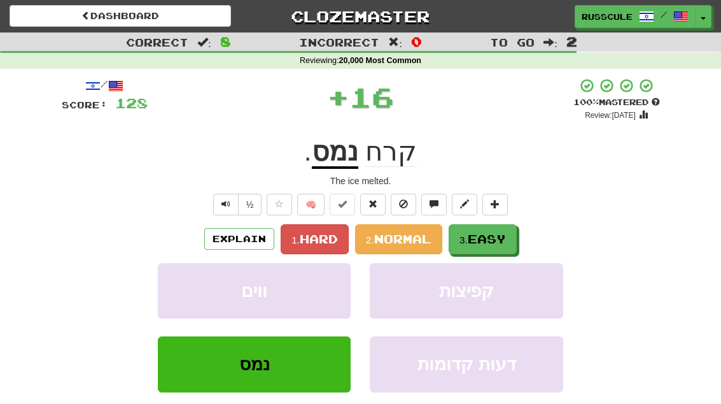
click at [497, 238] on span "Easy" at bounding box center [487, 239] width 38 height 14
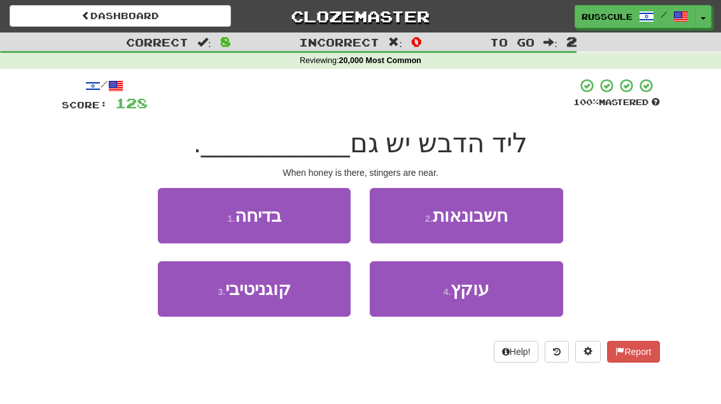
click at [476, 294] on span "עוקץ" at bounding box center [470, 289] width 39 height 20
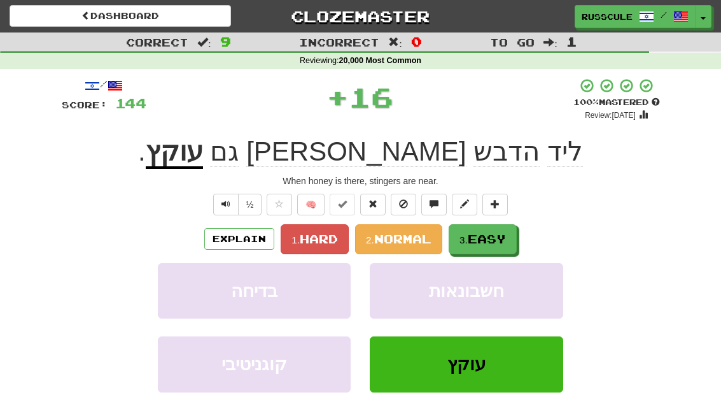
click at [510, 236] on button "3. Easy" at bounding box center [483, 239] width 68 height 30
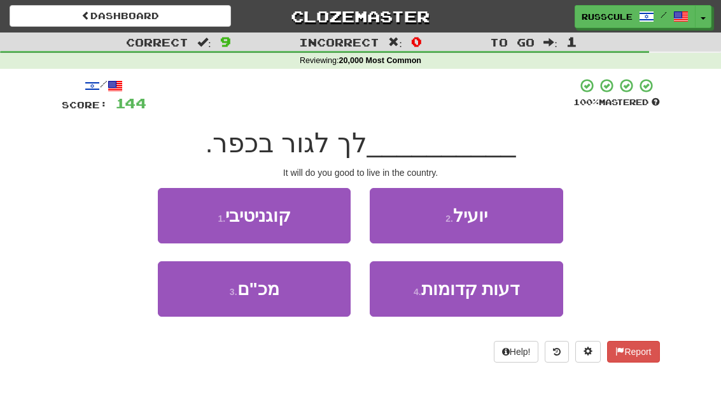
click at [537, 216] on button "2 . יועיל" at bounding box center [466, 215] width 193 height 55
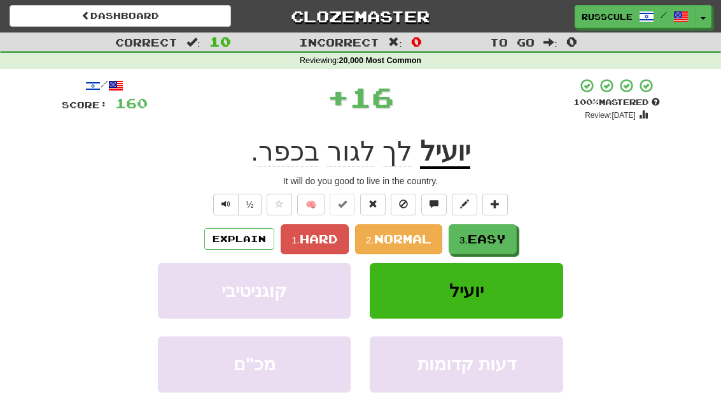
click at [502, 240] on span "Easy" at bounding box center [487, 239] width 38 height 14
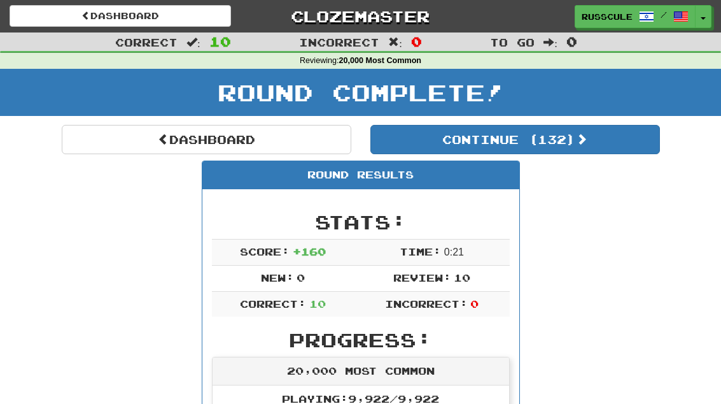
click at [93, 138] on link "Dashboard" at bounding box center [207, 139] width 290 height 29
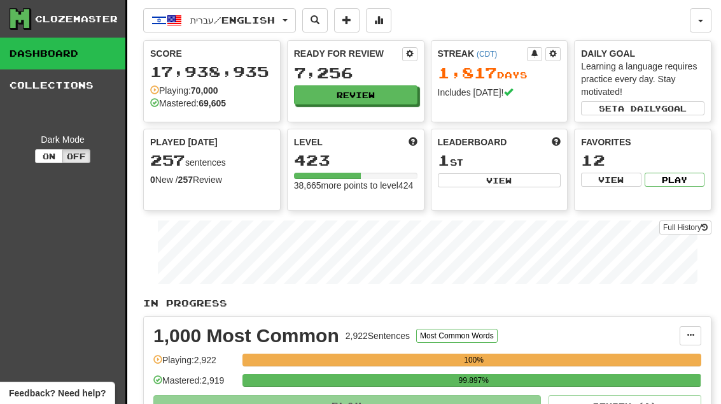
click at [521, 184] on button "View" at bounding box center [500, 180] width 124 height 14
select select "**********"
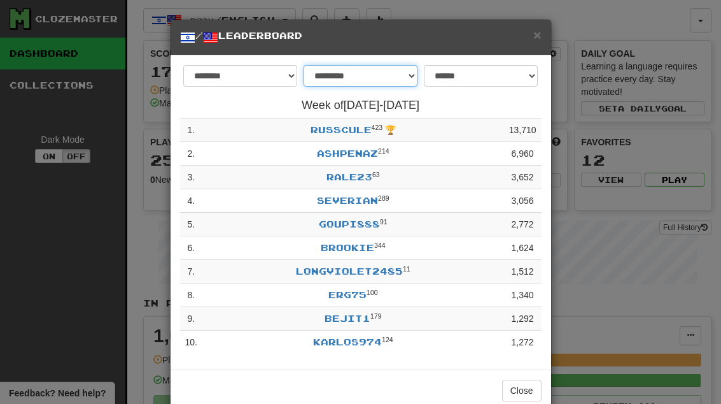
click at [391, 78] on select "**********" at bounding box center [361, 76] width 114 height 22
select select "********"
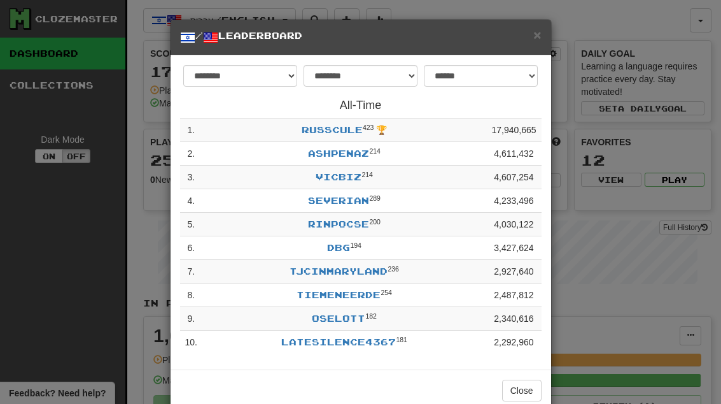
click at [524, 390] on button "Close" at bounding box center [521, 390] width 39 height 22
